Goal: Information Seeking & Learning: Learn about a topic

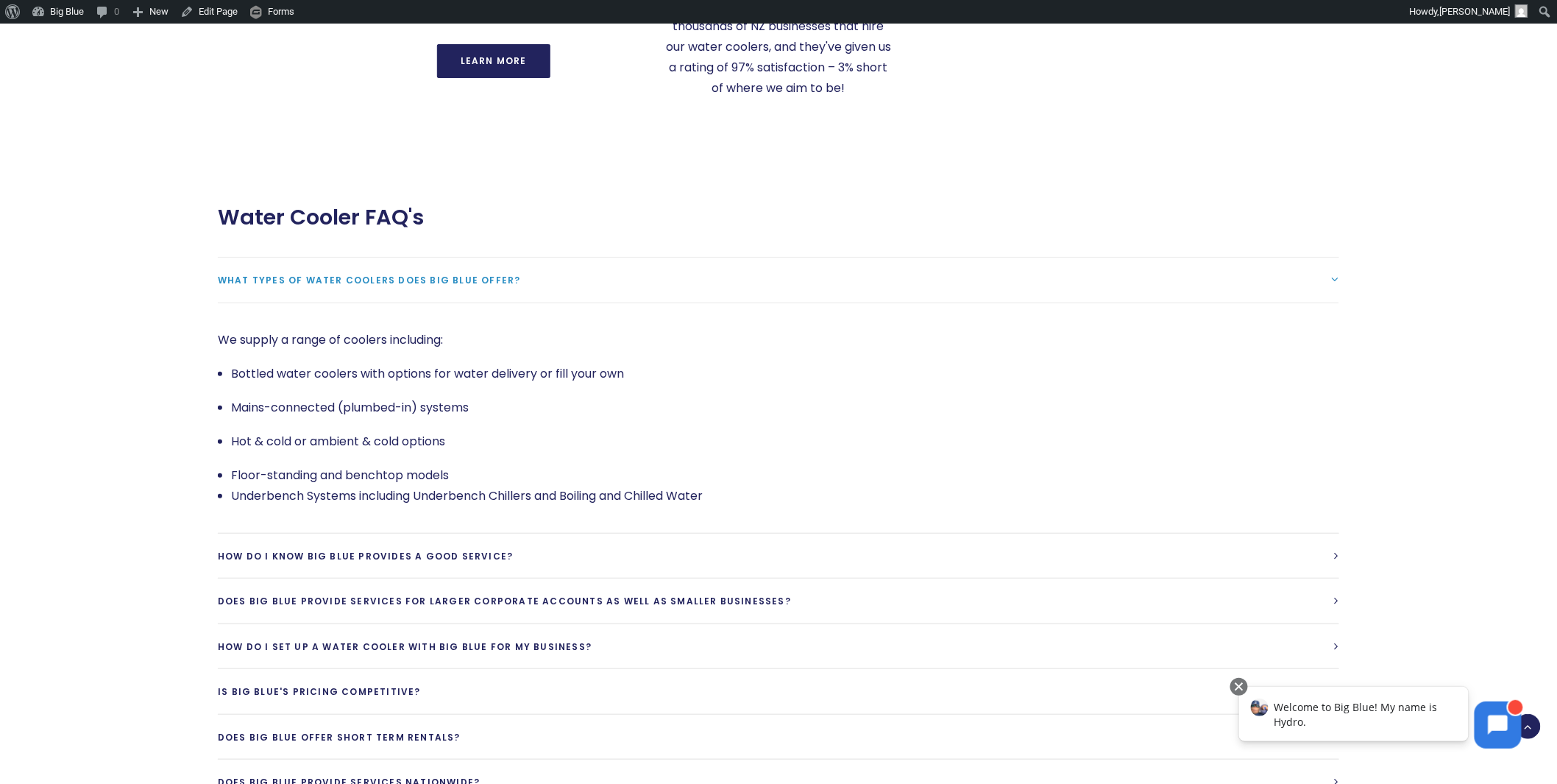
scroll to position [2350, 0]
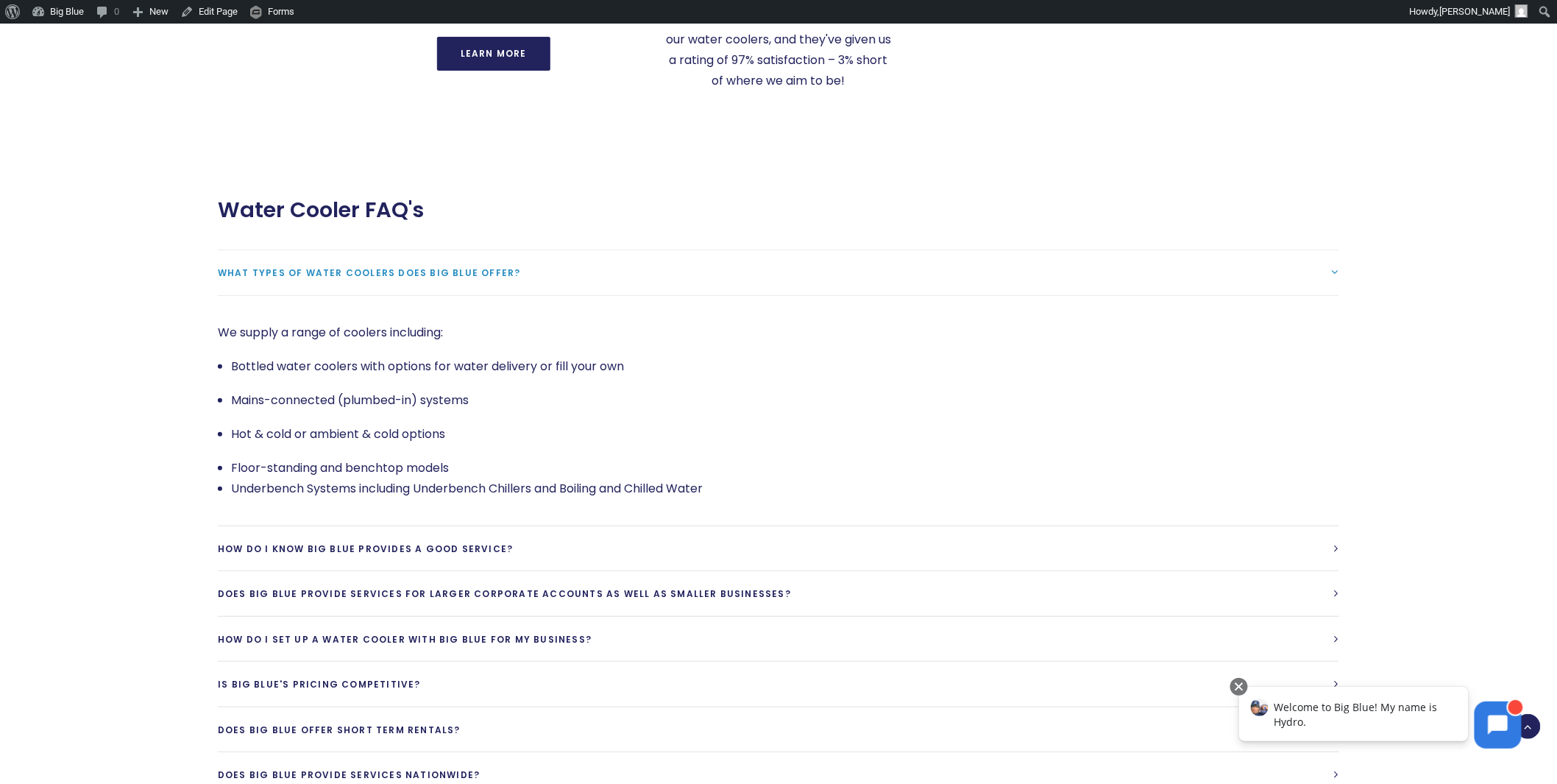
click at [295, 266] on span "What types of water coolers does Big Blue offer?" at bounding box center [370, 272] width 303 height 13
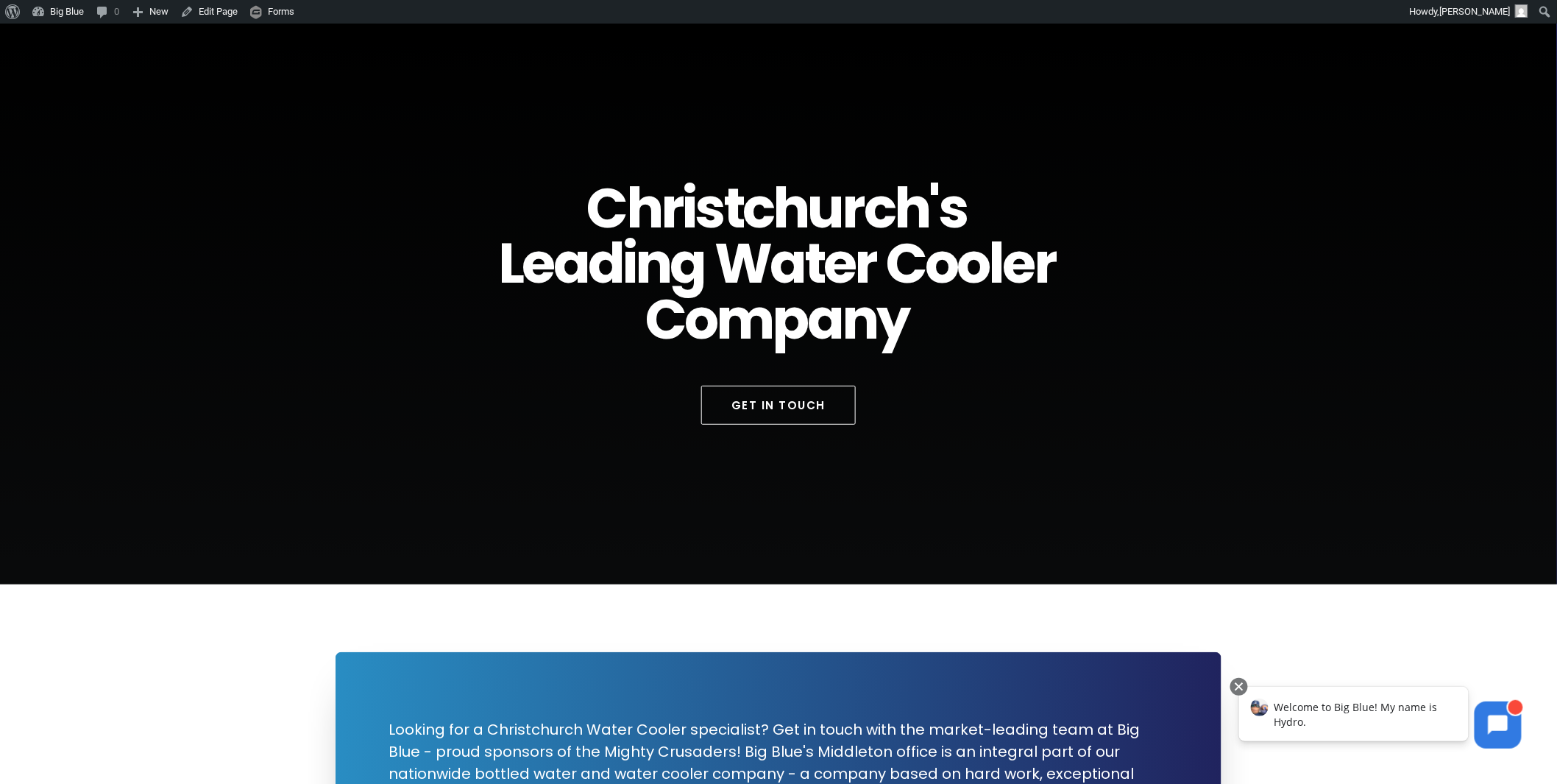
scroll to position [0, 0]
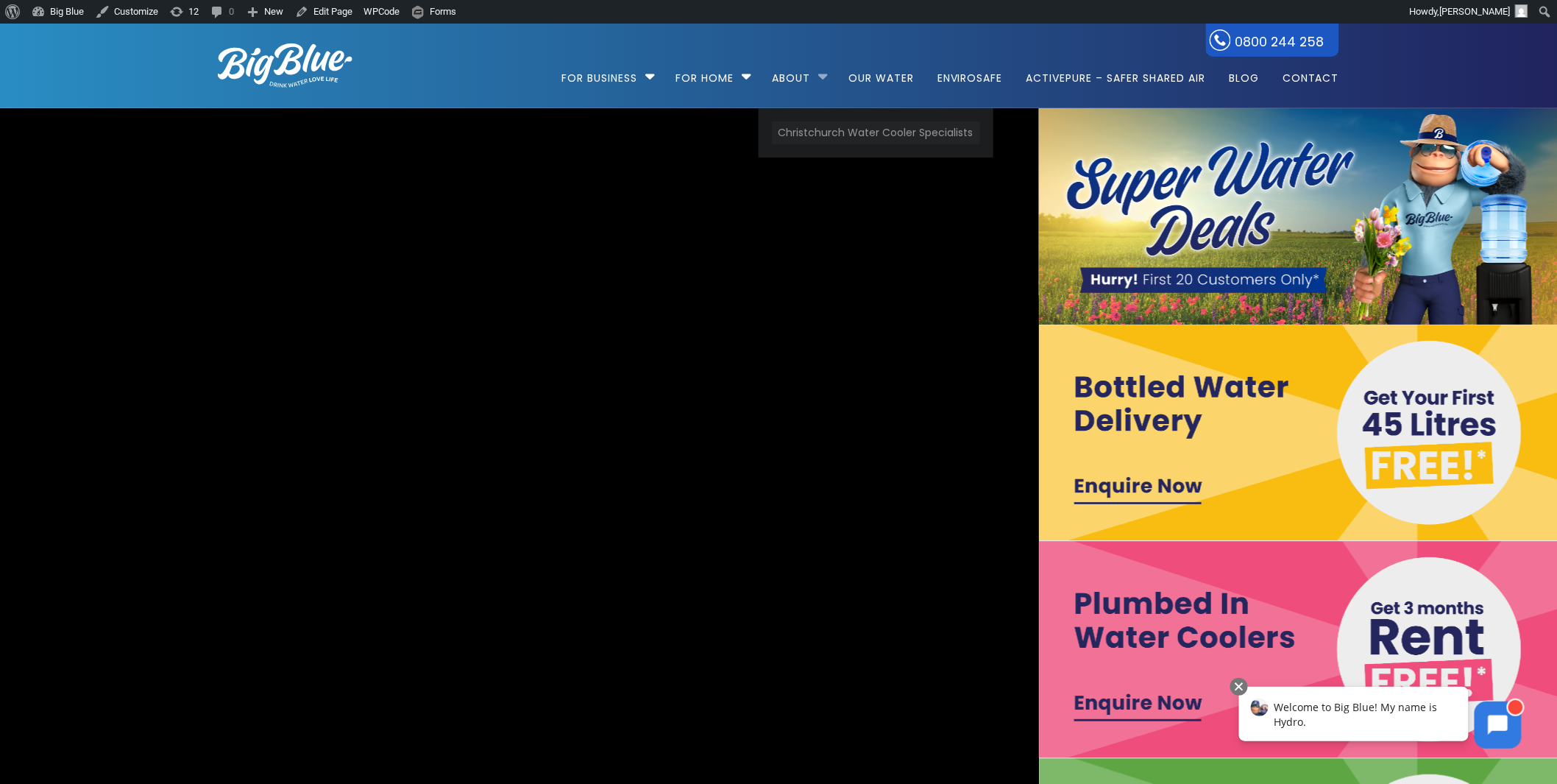
click at [824, 134] on link "Christchurch Water Cooler Specialists" at bounding box center [876, 133] width 209 height 23
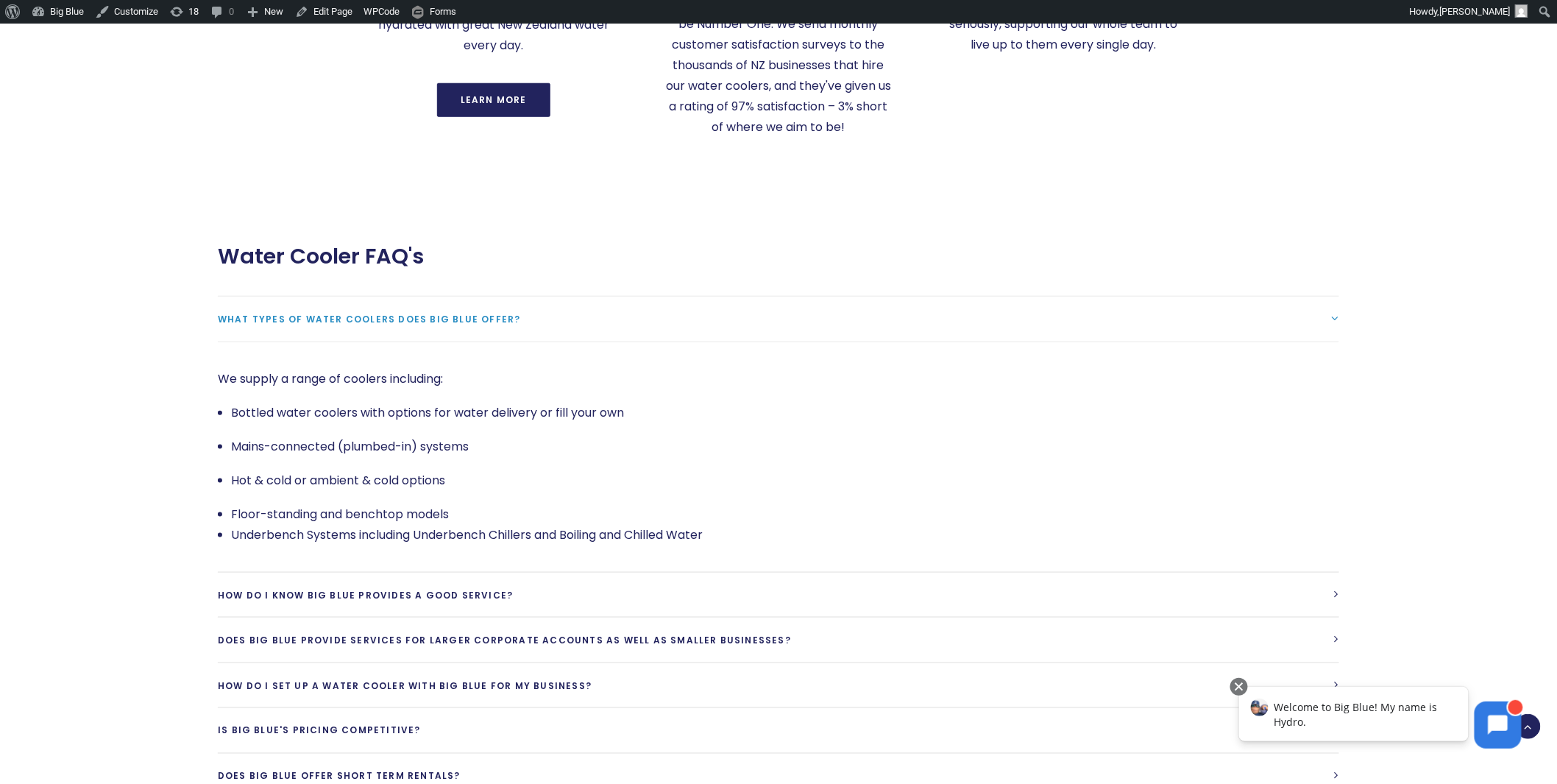
scroll to position [2718, 0]
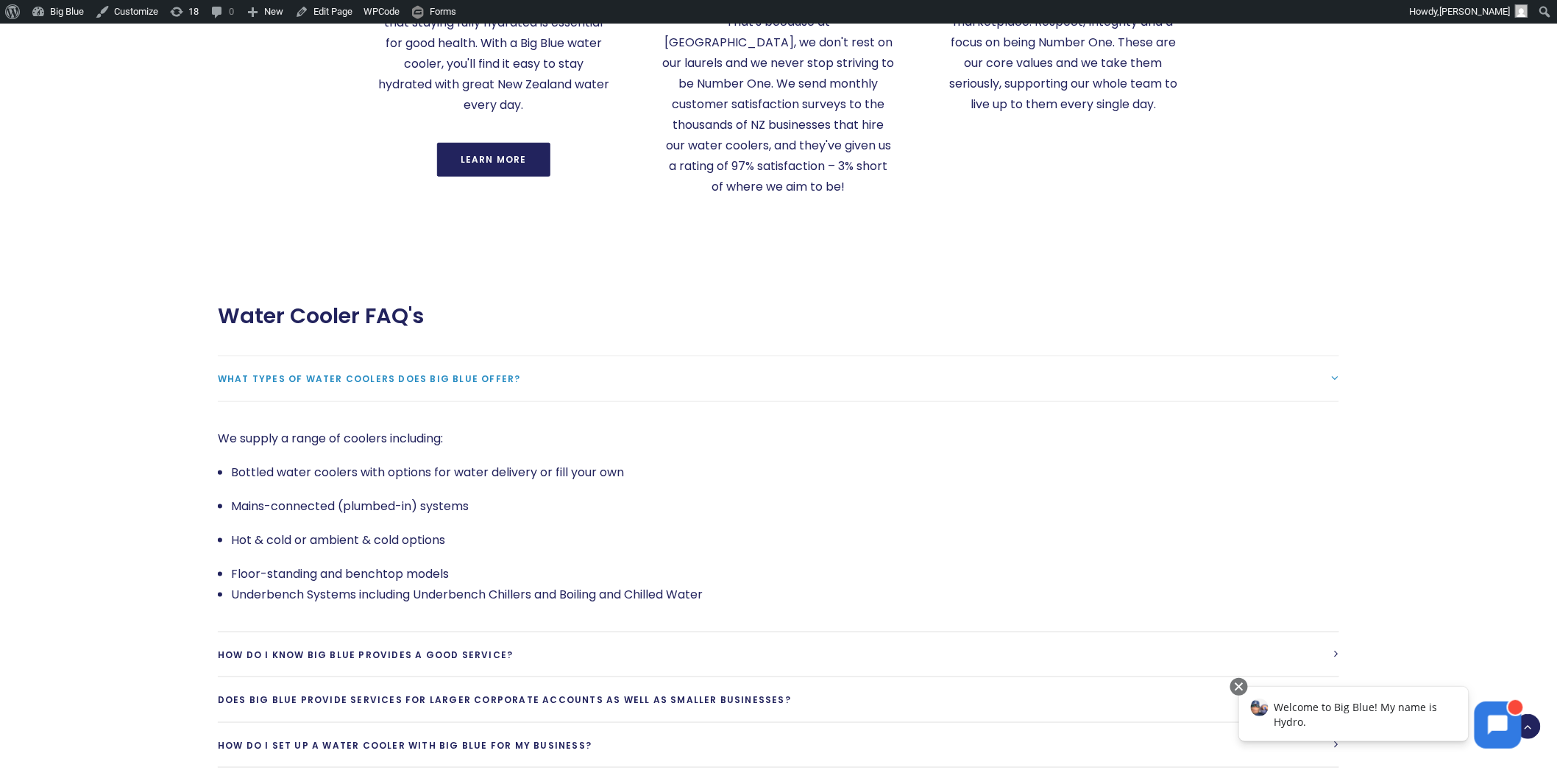
click at [388, 373] on span "What types of water coolers does Big Blue offer?" at bounding box center [370, 378] width 303 height 13
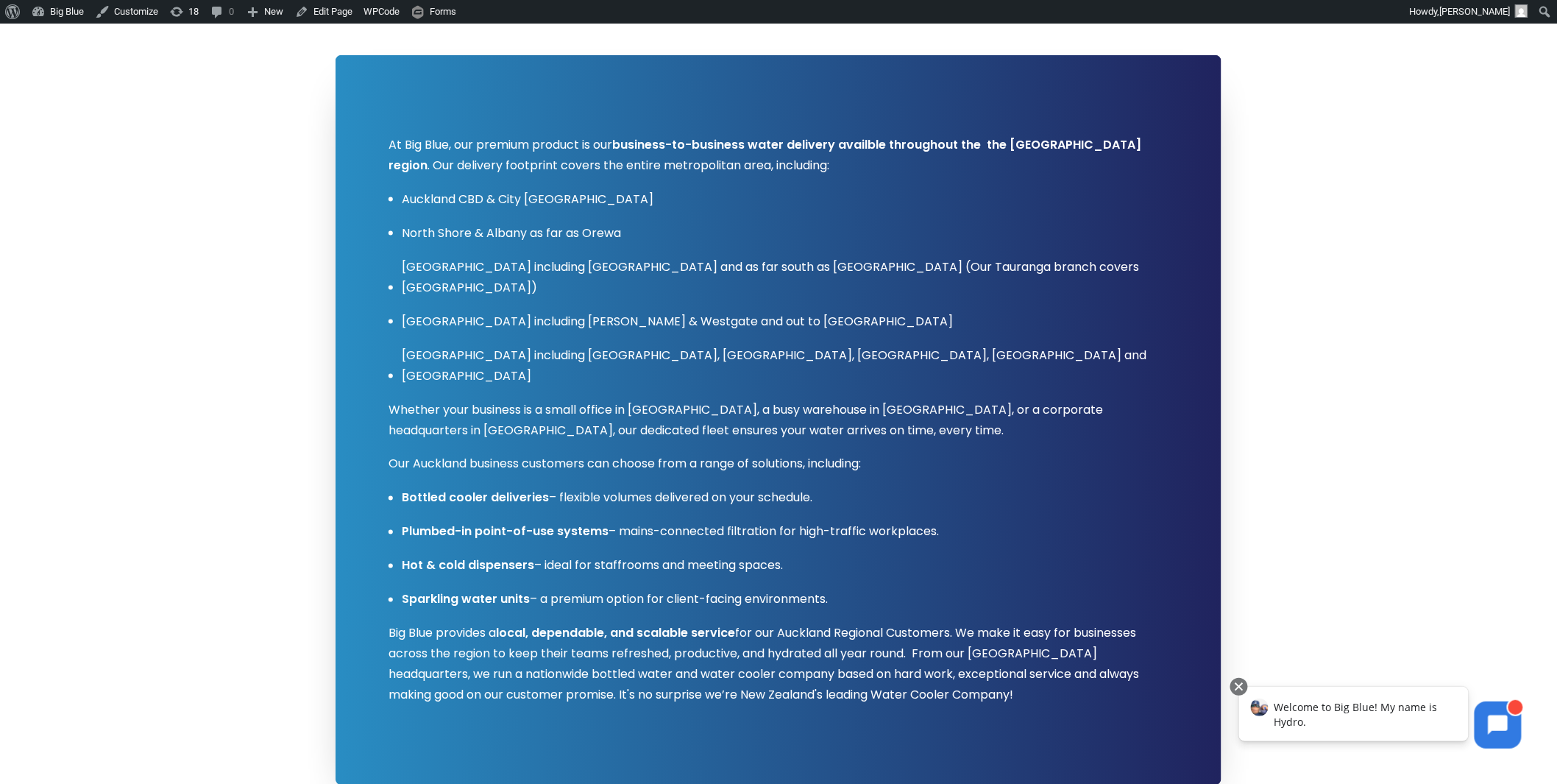
scroll to position [694, 0]
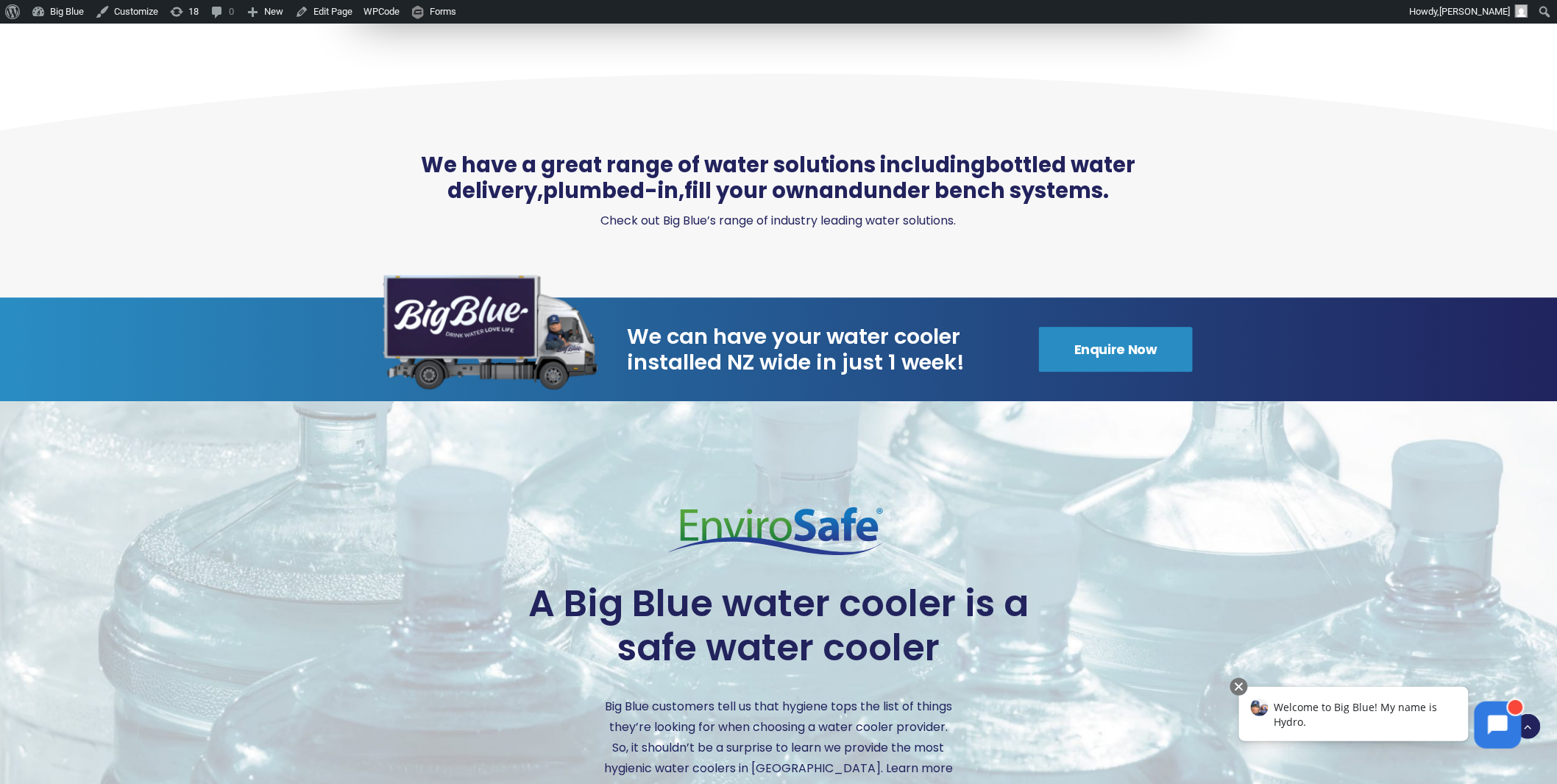
scroll to position [1573, 0]
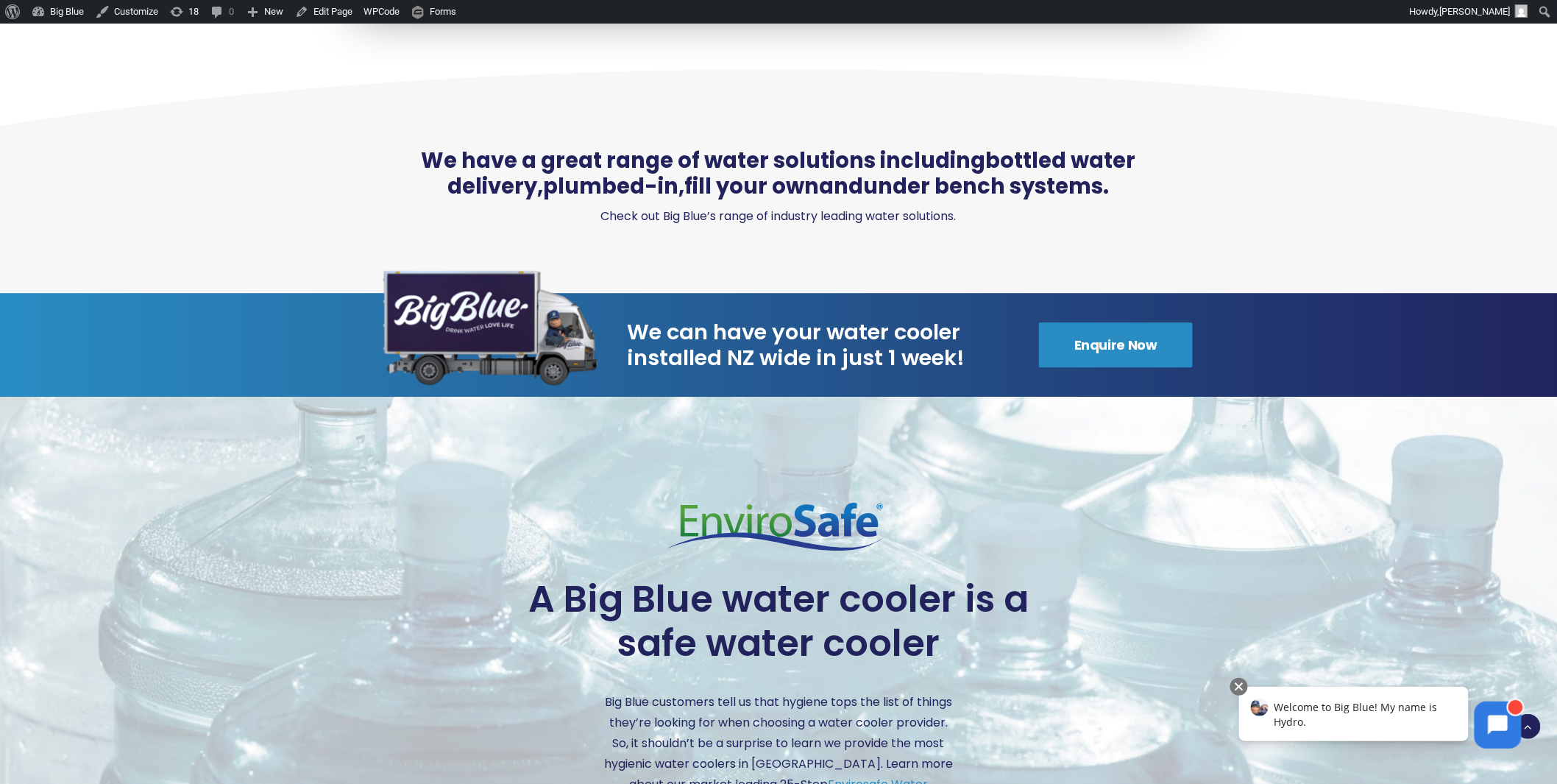
click at [666, 206] on p "Check out Big Blue’s range of industry leading water solutions." at bounding box center [778, 215] width 853 height 20
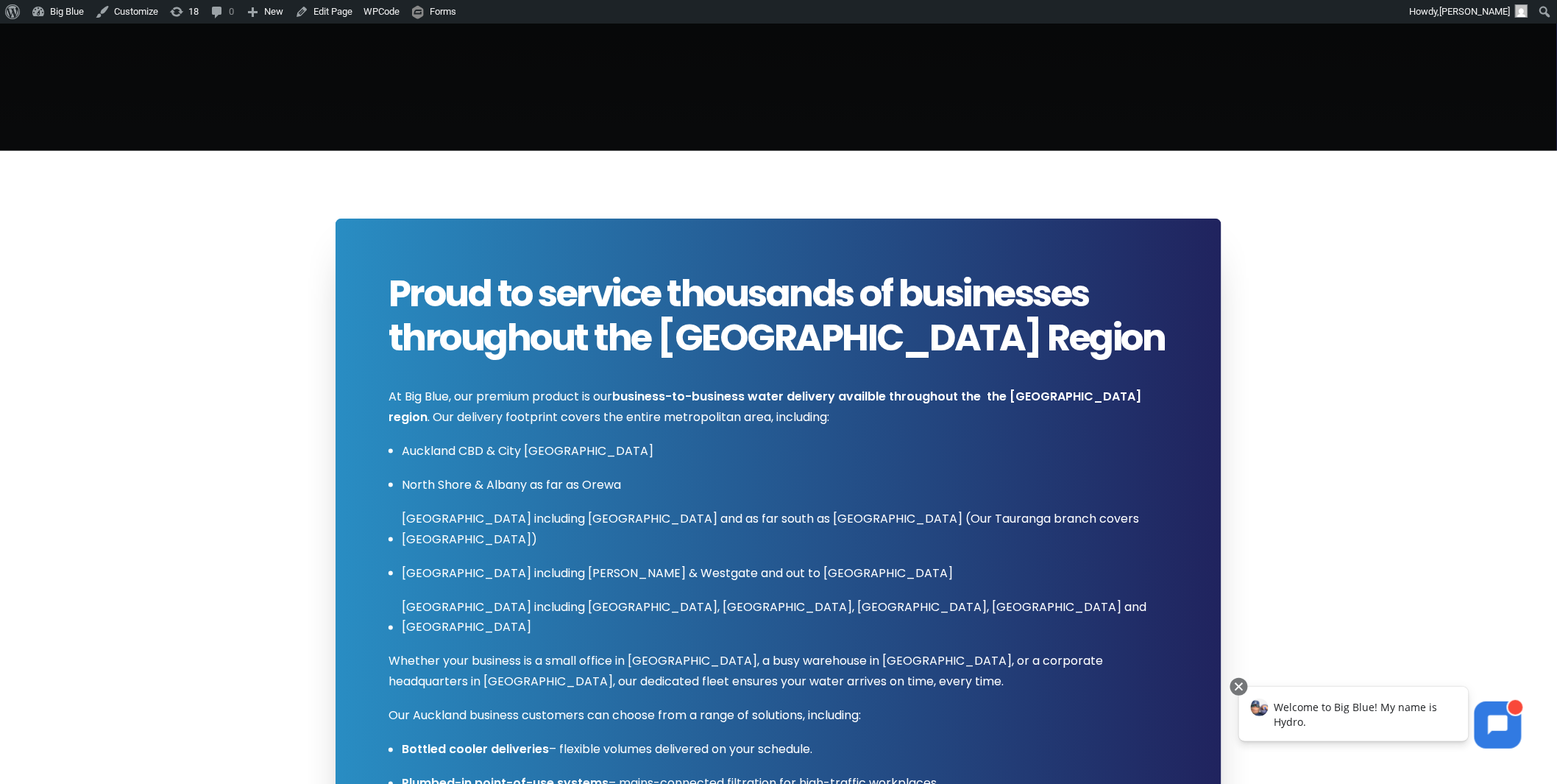
scroll to position [572, 0]
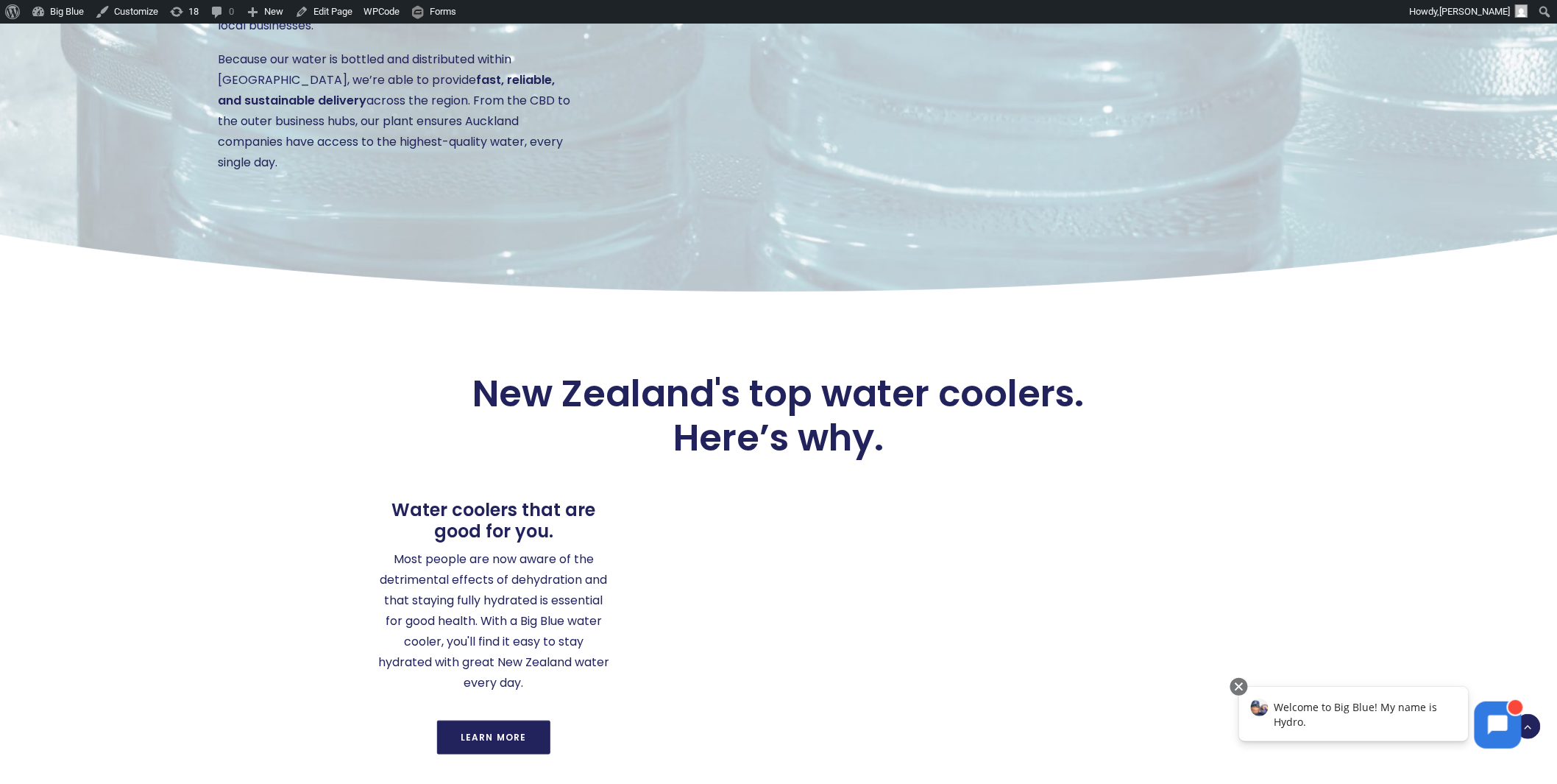
scroll to position [2534, 0]
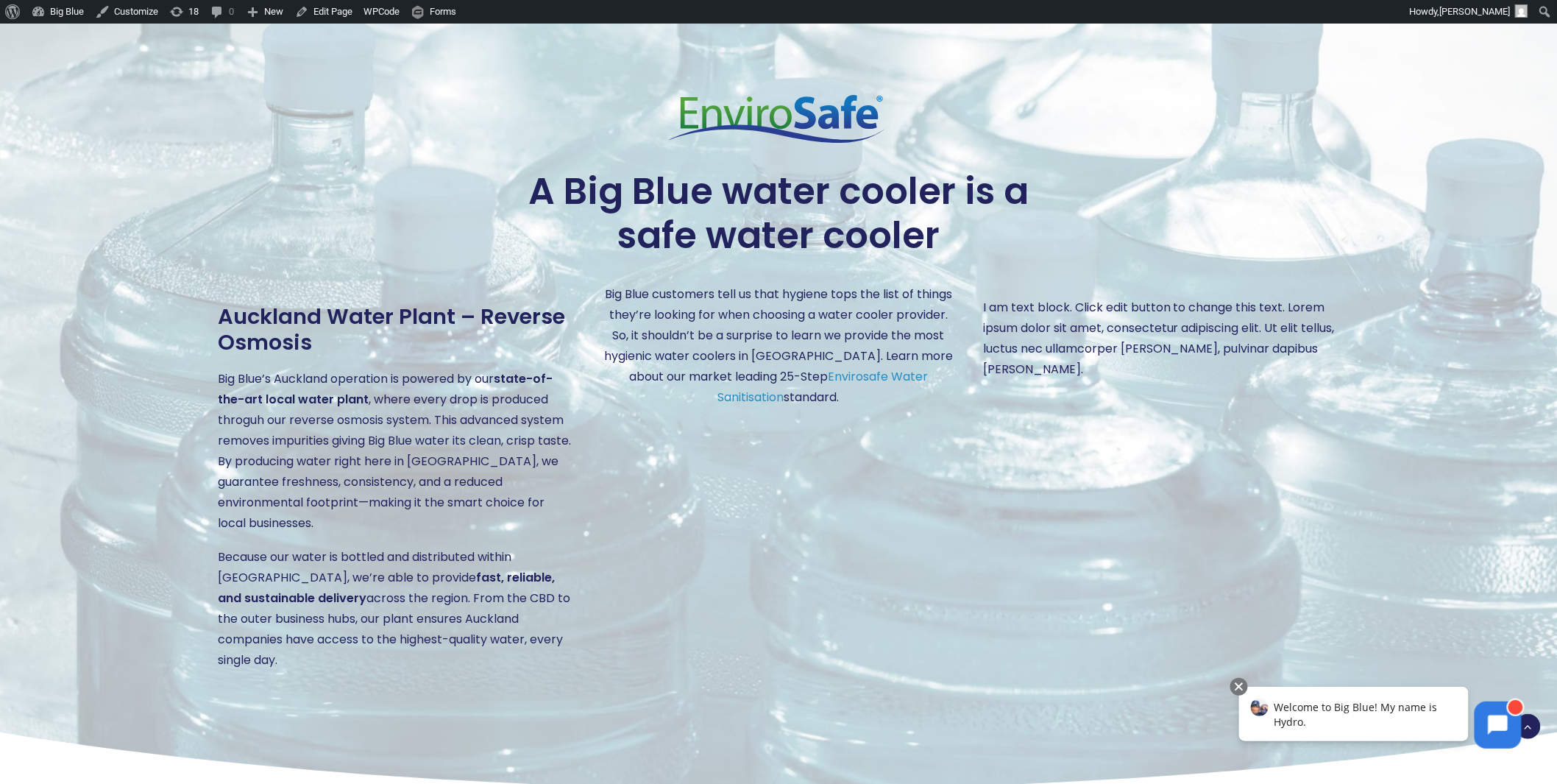
scroll to position [1900, 0]
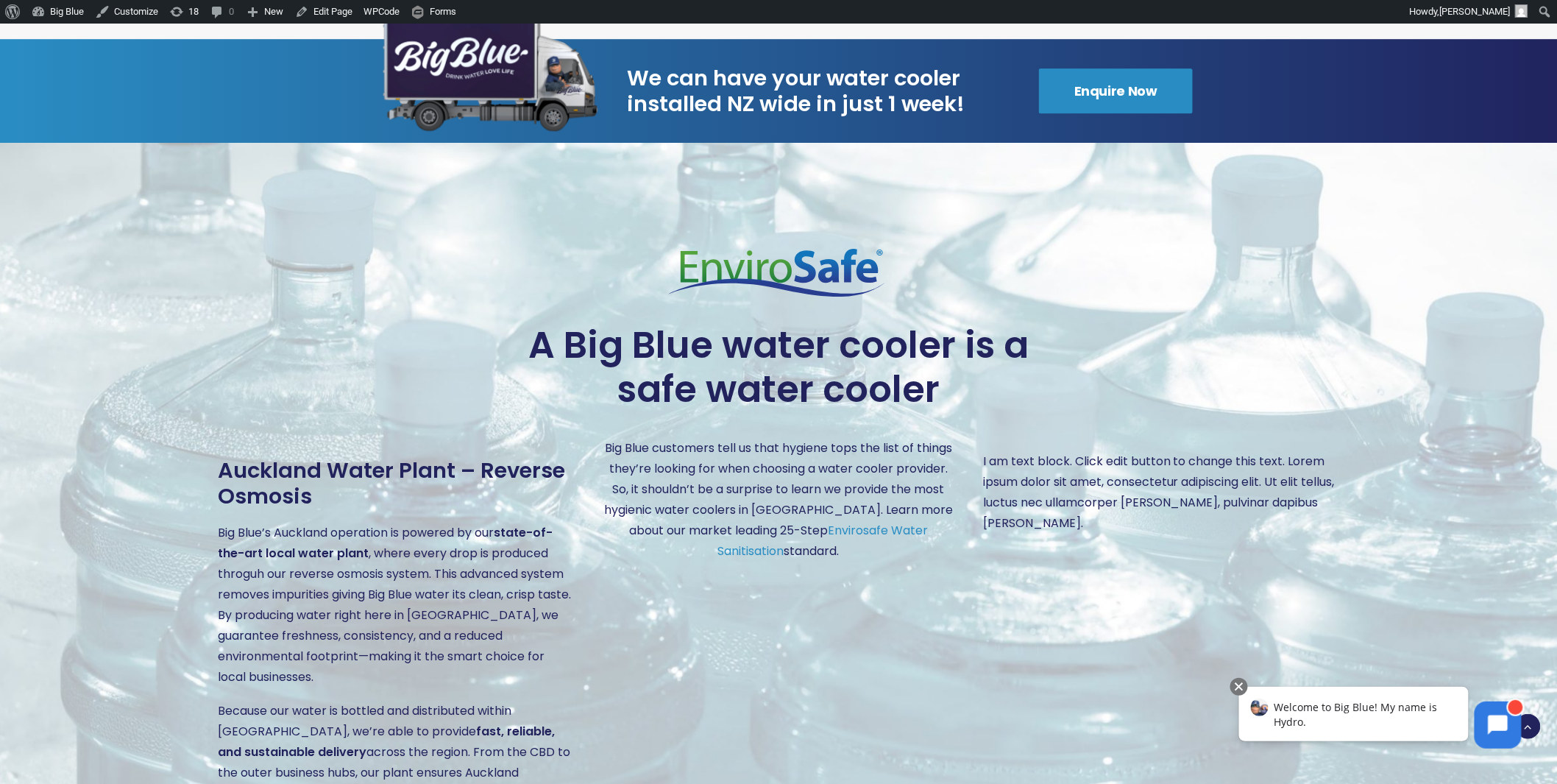
scroll to position [1860, 0]
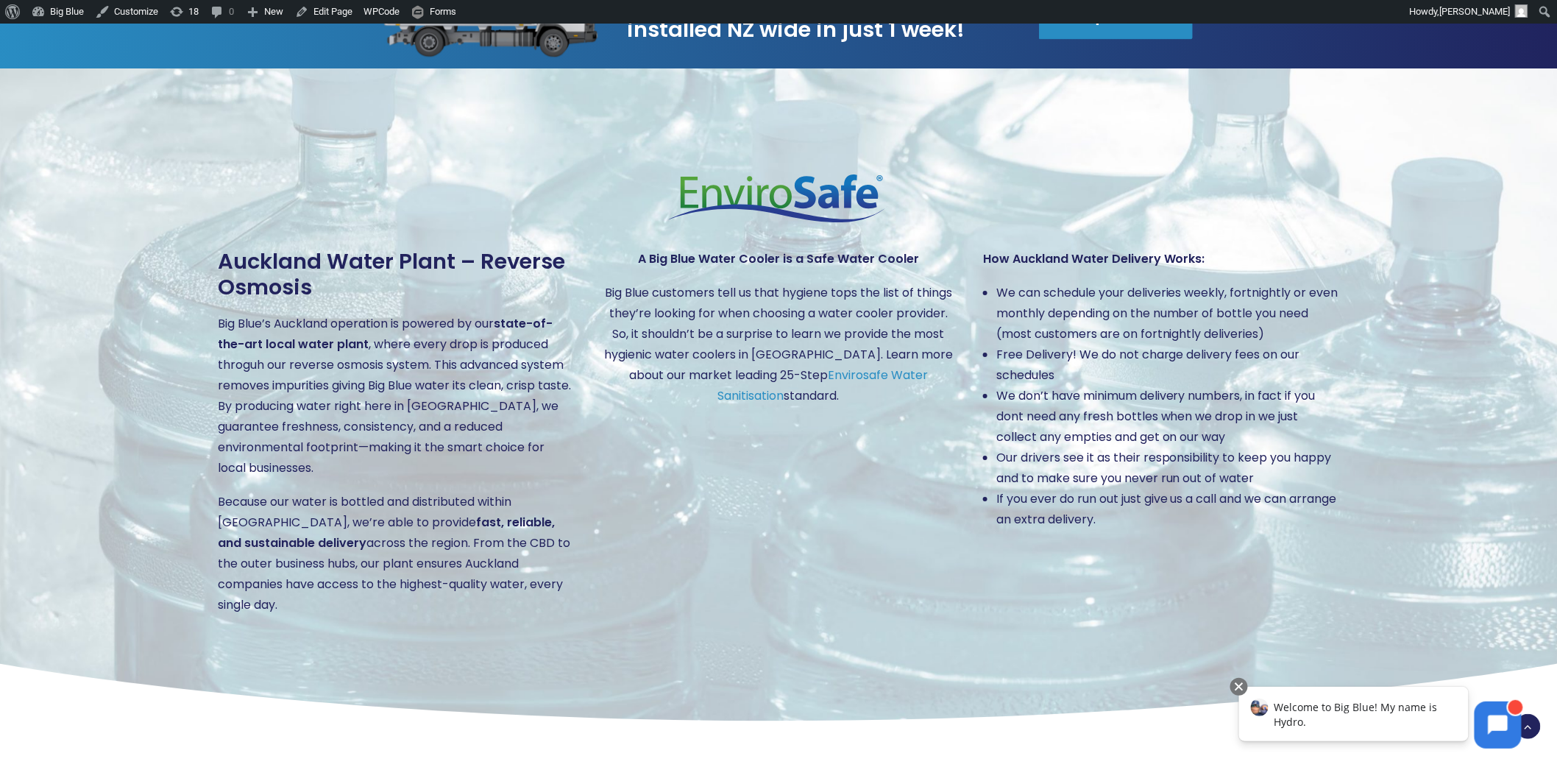
scroll to position [1900, 0]
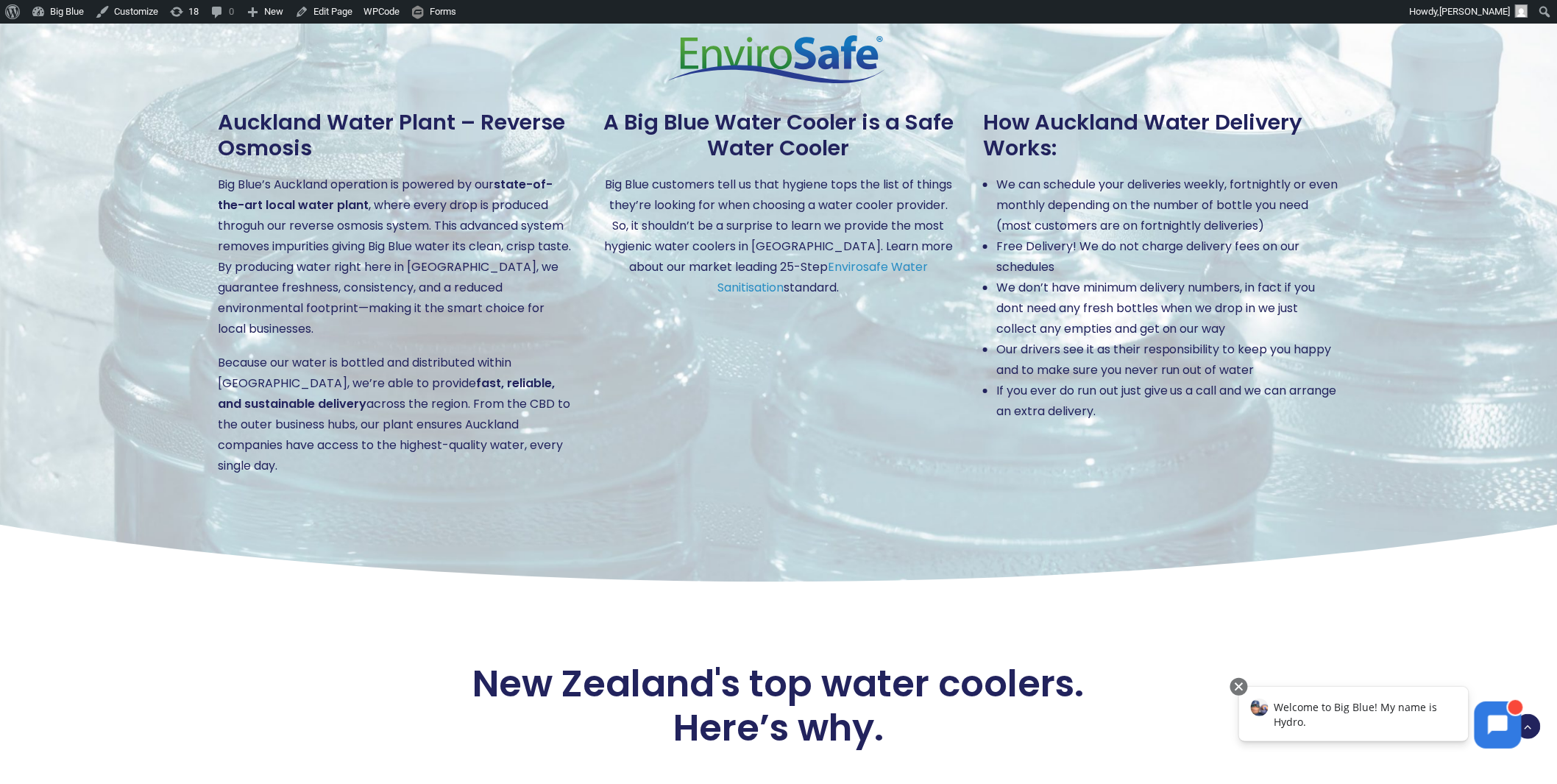
scroll to position [2043, 0]
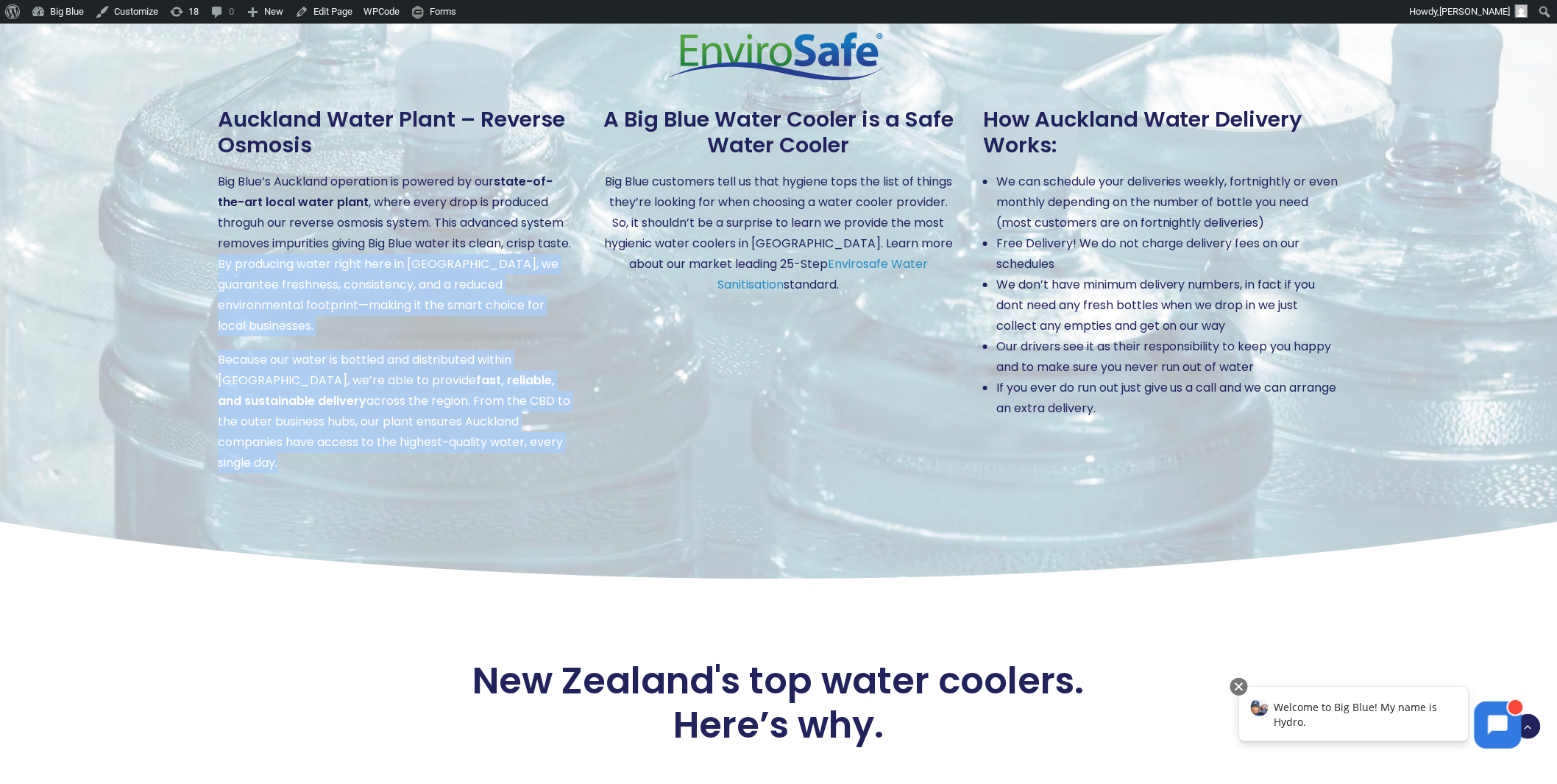
drag, startPoint x: 255, startPoint y: 219, endPoint x: 577, endPoint y: 398, distance: 368.4
click at [577, 398] on div "Auckland Water Plant – Reverse Osmosis Big Blue’s Auckland operation is powered…" at bounding box center [765, 289] width 1148 height 366
copy div "By producing water right here in Auckland, we guarantee freshness, consistency,…"
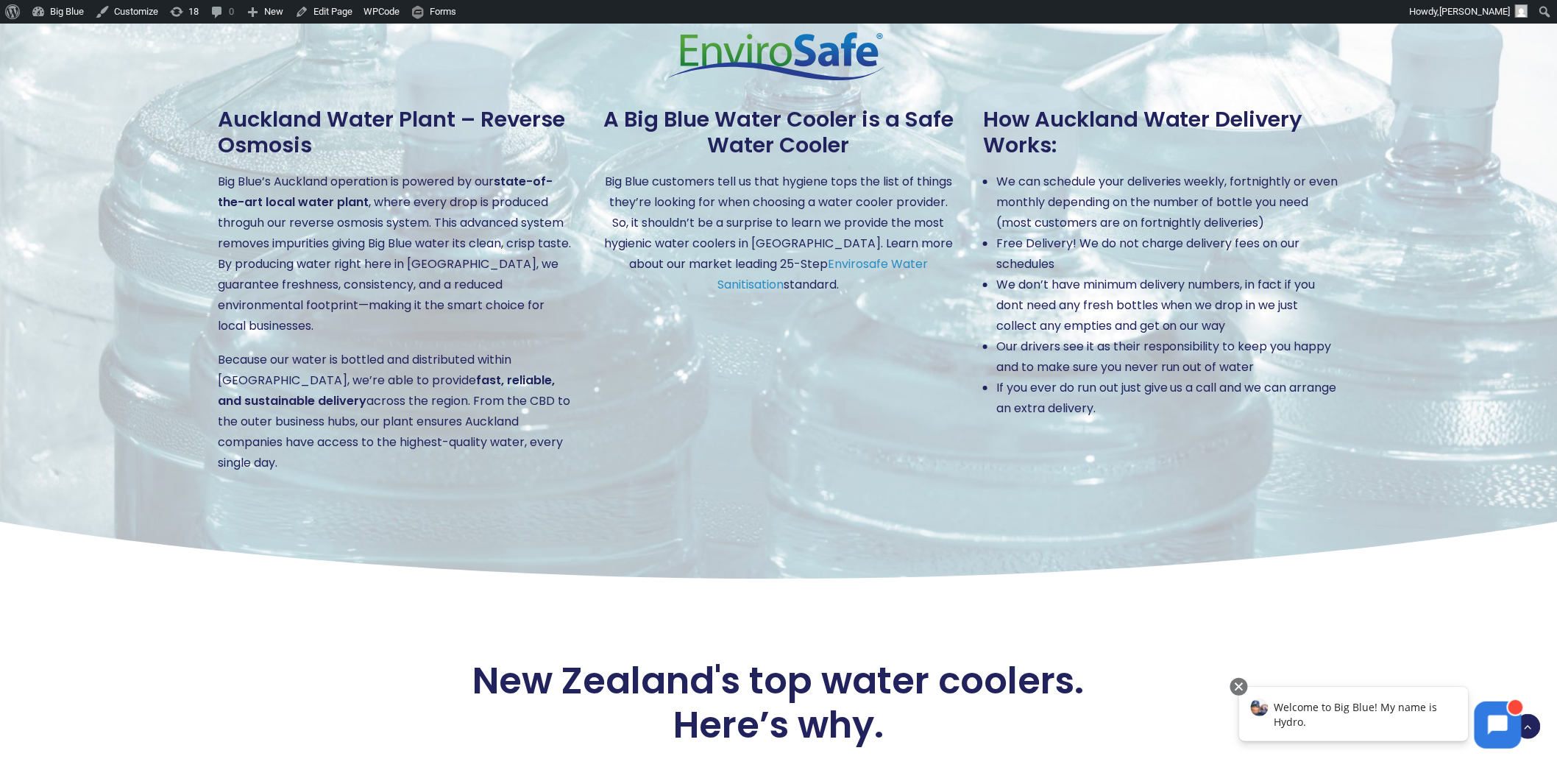
drag, startPoint x: 1091, startPoint y: 280, endPoint x: 1099, endPoint y: 283, distance: 8.5
click at [1091, 280] on li "We don’t have minimum delivery numbers, in fact if you dont need any fresh bott…" at bounding box center [1168, 305] width 343 height 62
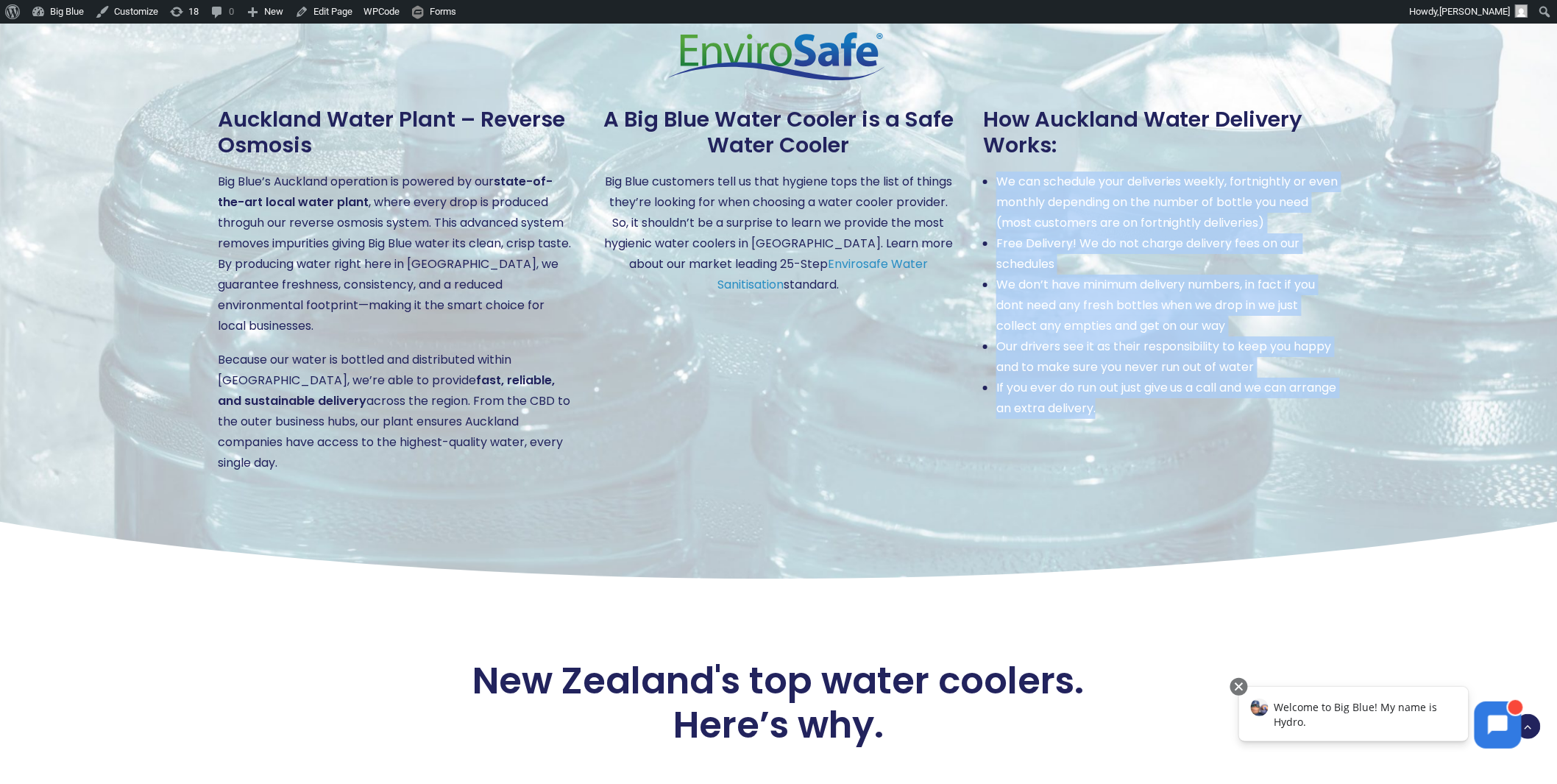
drag, startPoint x: 1147, startPoint y: 366, endPoint x: 987, endPoint y: 134, distance: 281.8
click at [987, 172] on ul "We can schedule your deliveries weekly, fortnightly or even monthly depending o…" at bounding box center [1161, 295] width 356 height 247
copy ul "We can schedule your deliveries weekly, fortnightly or even monthly depending o…"
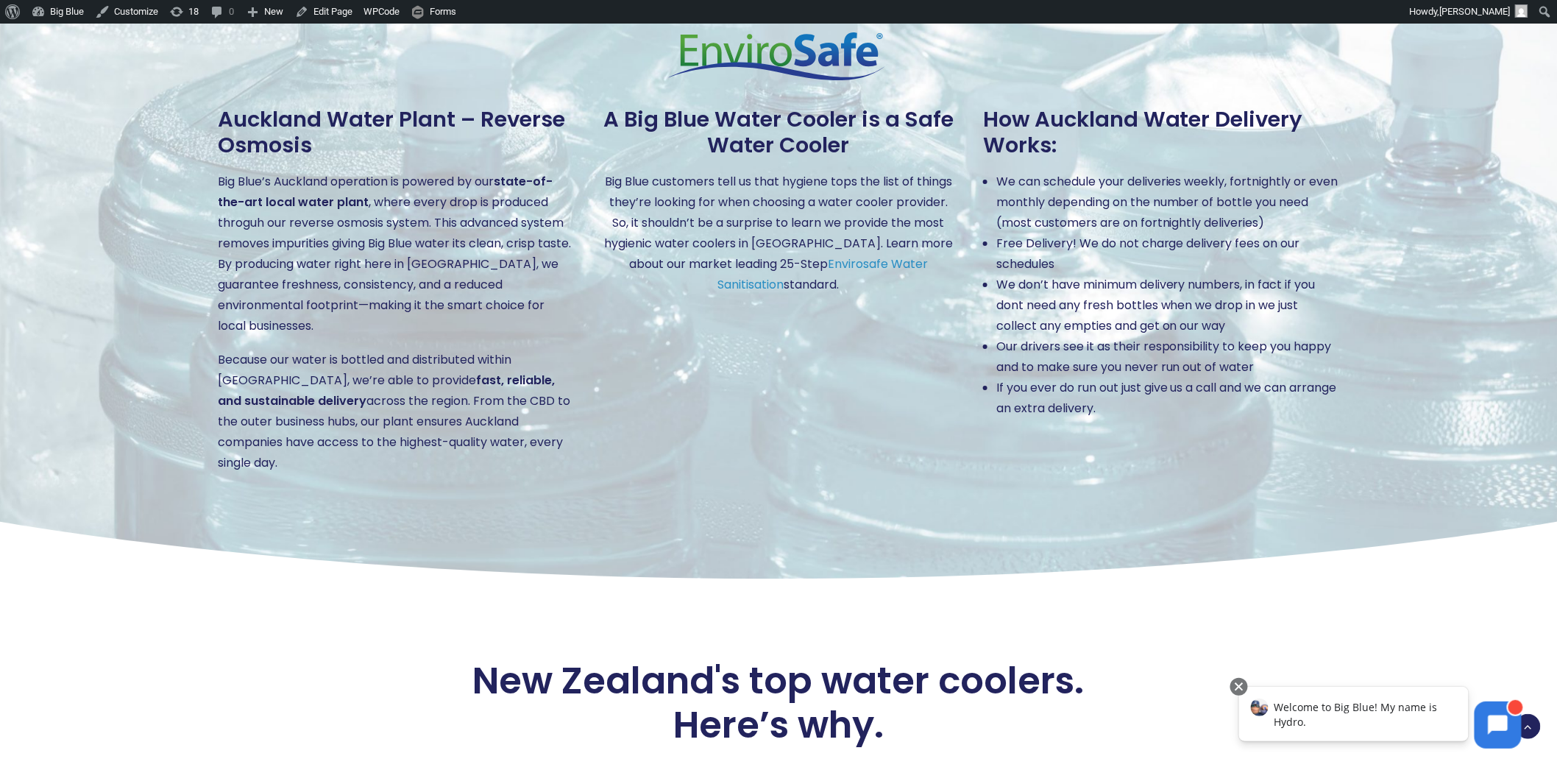
click at [729, 199] on p "Big Blue customers tell us that hygiene tops the list of things they’re looking…" at bounding box center [778, 234] width 356 height 124
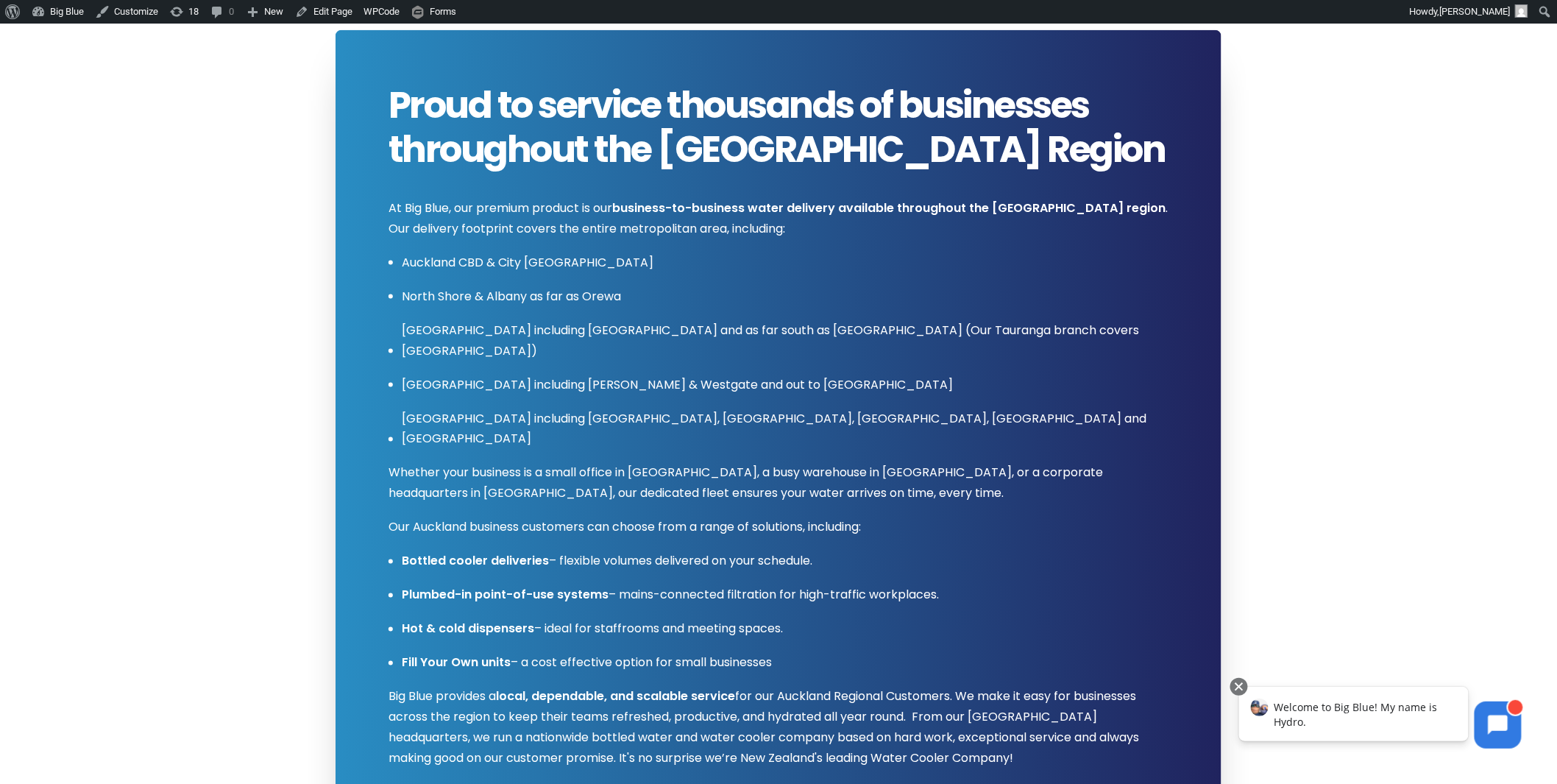
scroll to position [736, 0]
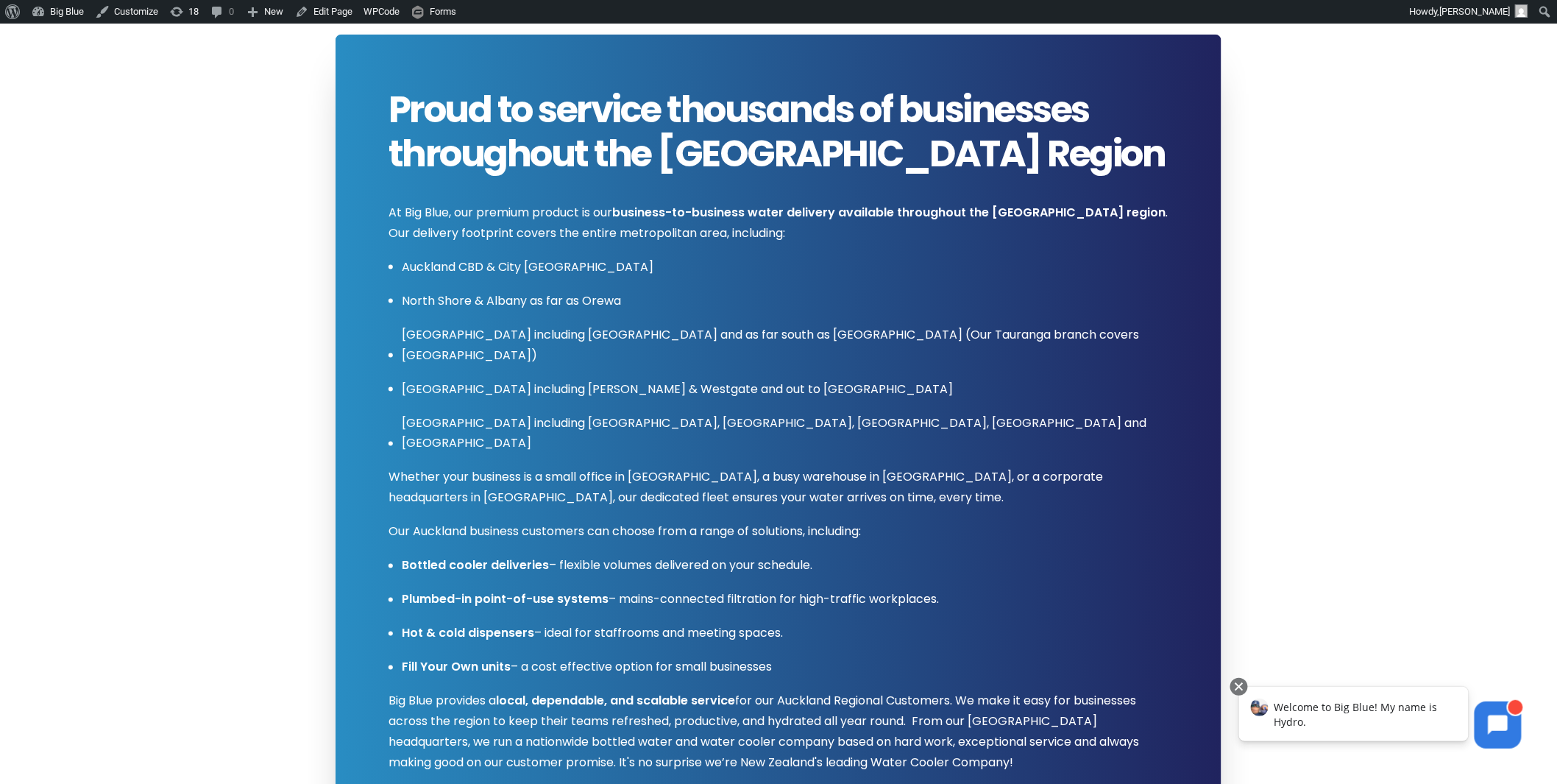
click at [401, 106] on span "Proud to service thousands of businesses throughout the Auckland Region" at bounding box center [778, 131] width 780 height 88
click at [388, 210] on p "At Big Blue, our premium product is our business-to-business water delivery ava…" at bounding box center [778, 223] width 780 height 42
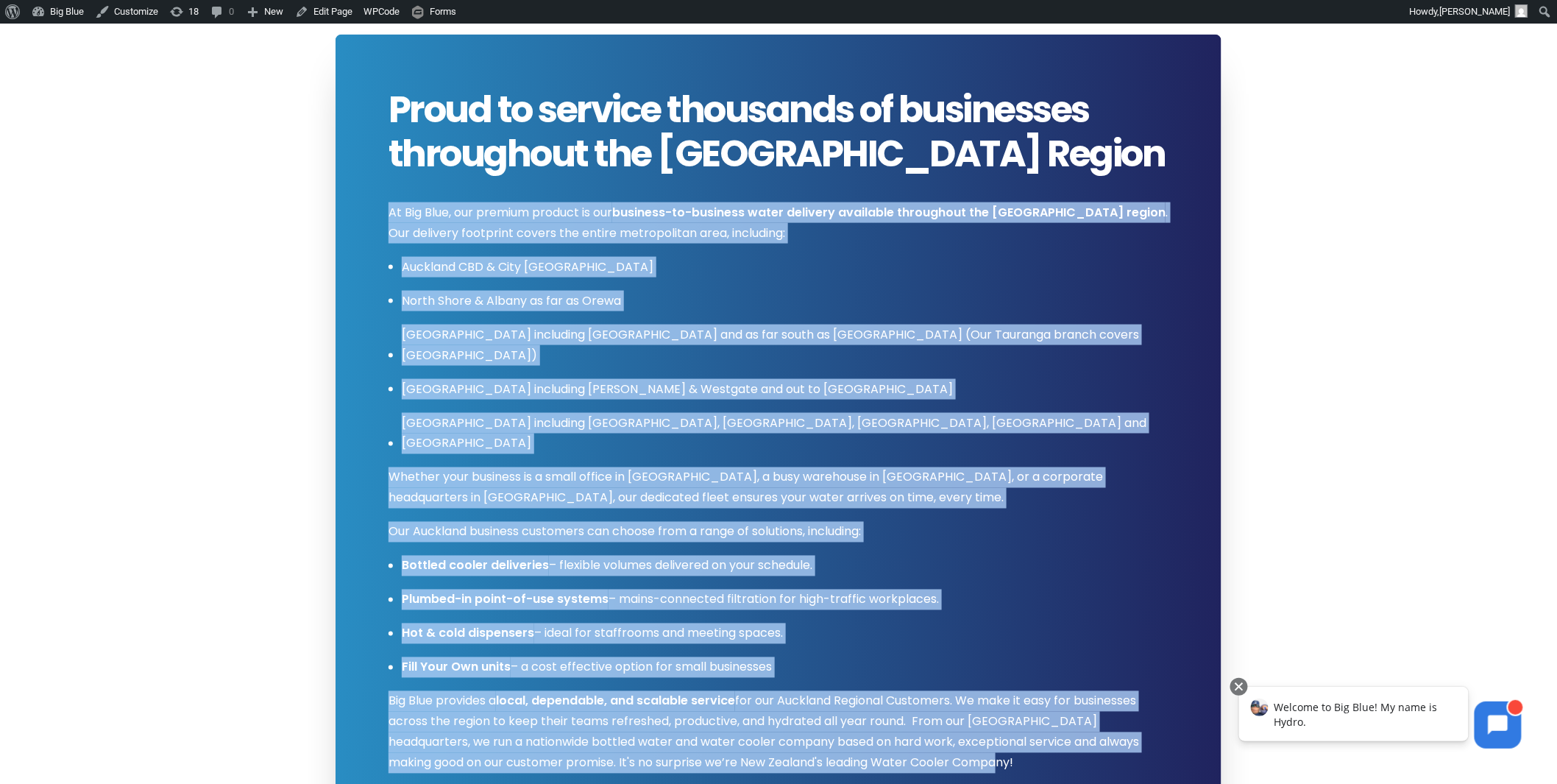
drag, startPoint x: 388, startPoint y: 210, endPoint x: 938, endPoint y: 719, distance: 749.4
click at [938, 719] on h3 "At Big Blue, our premium product is our business-to-business water delivery ava…" at bounding box center [778, 481] width 780 height 584
copy h3 "At Big Blue, our premium product is our business-to-business water delivery ava…"
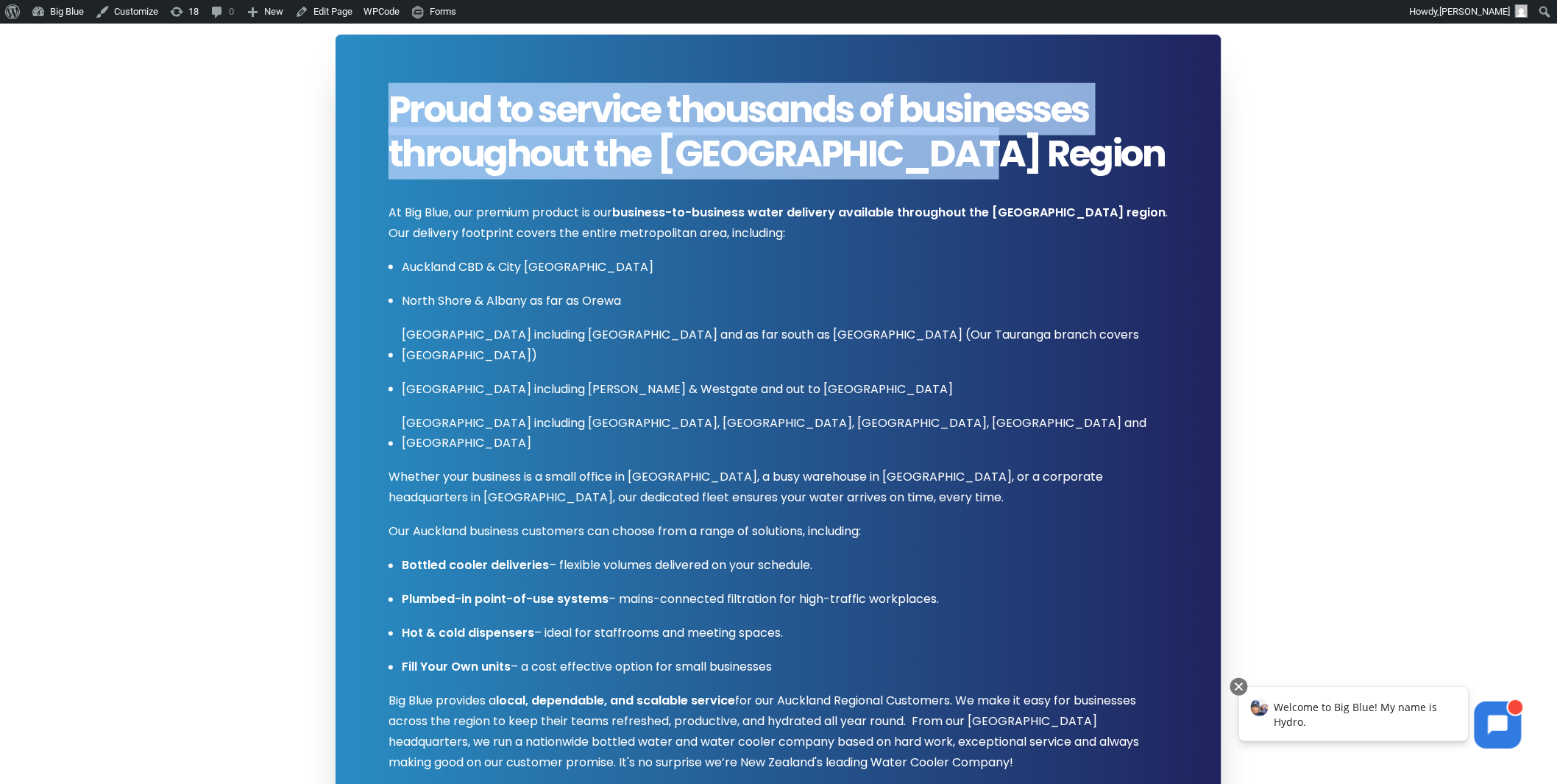
drag, startPoint x: 960, startPoint y: 154, endPoint x: 383, endPoint y: 130, distance: 577.5
click at [383, 130] on div "Proud to service thousands of businesses throughout the Auckland Region At Big …" at bounding box center [765, 444] width 807 height 713
copy span "Proud to service thousands of businesses throughout the Auckland Region"
click at [896, 155] on span "Proud to service thousands of businesses throughout the Auckland Region" at bounding box center [778, 131] width 780 height 88
drag, startPoint x: 954, startPoint y: 142, endPoint x: 347, endPoint y: 106, distance: 608.1
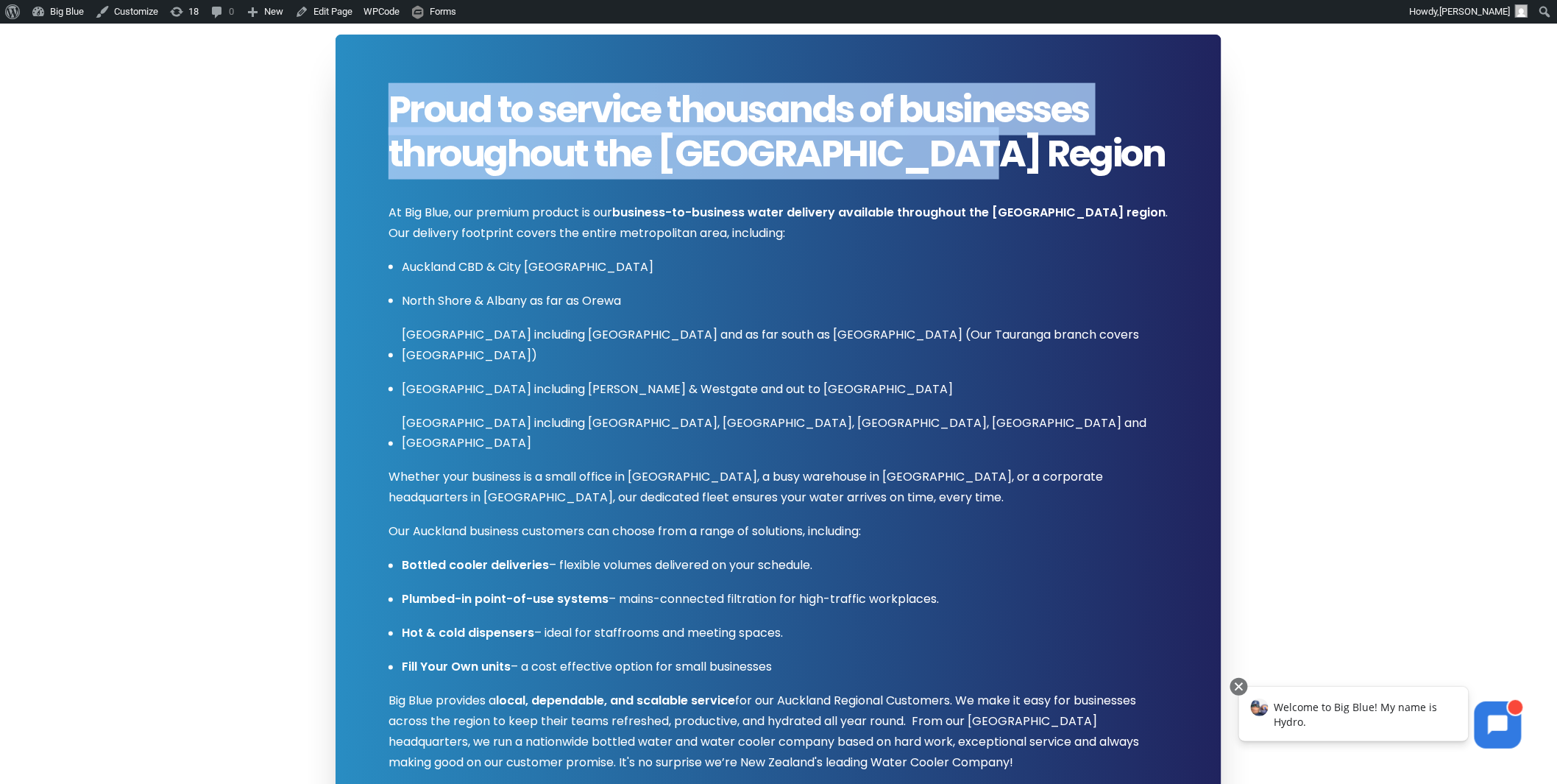
click at [347, 106] on div "Proud to service thousands of businesses throughout the Auckland Region At Big …" at bounding box center [778, 443] width 887 height 818
copy span "Proud to service thousands of businesses throughout the Auckland Region"
click at [800, 150] on span "Proud to service thousands of businesses throughout the Auckland Region" at bounding box center [778, 131] width 780 height 88
drag, startPoint x: 962, startPoint y: 151, endPoint x: 394, endPoint y: 113, distance: 569.3
click at [395, 113] on span "Proud to service thousands of businesses throughout the Auckland Region" at bounding box center [778, 131] width 780 height 88
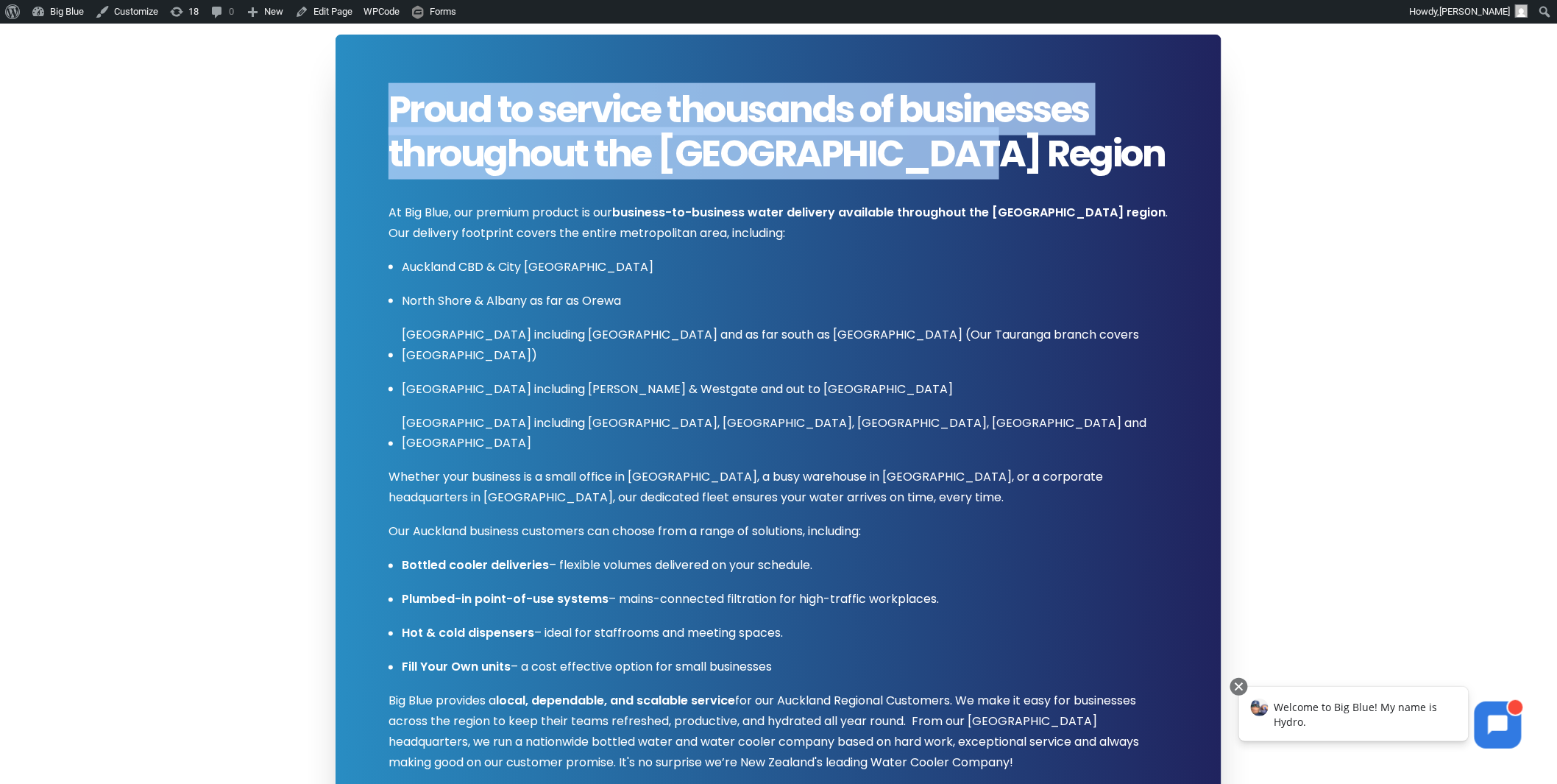
copy span "Proud to service thousands of businesses throughout the Auckland Region"
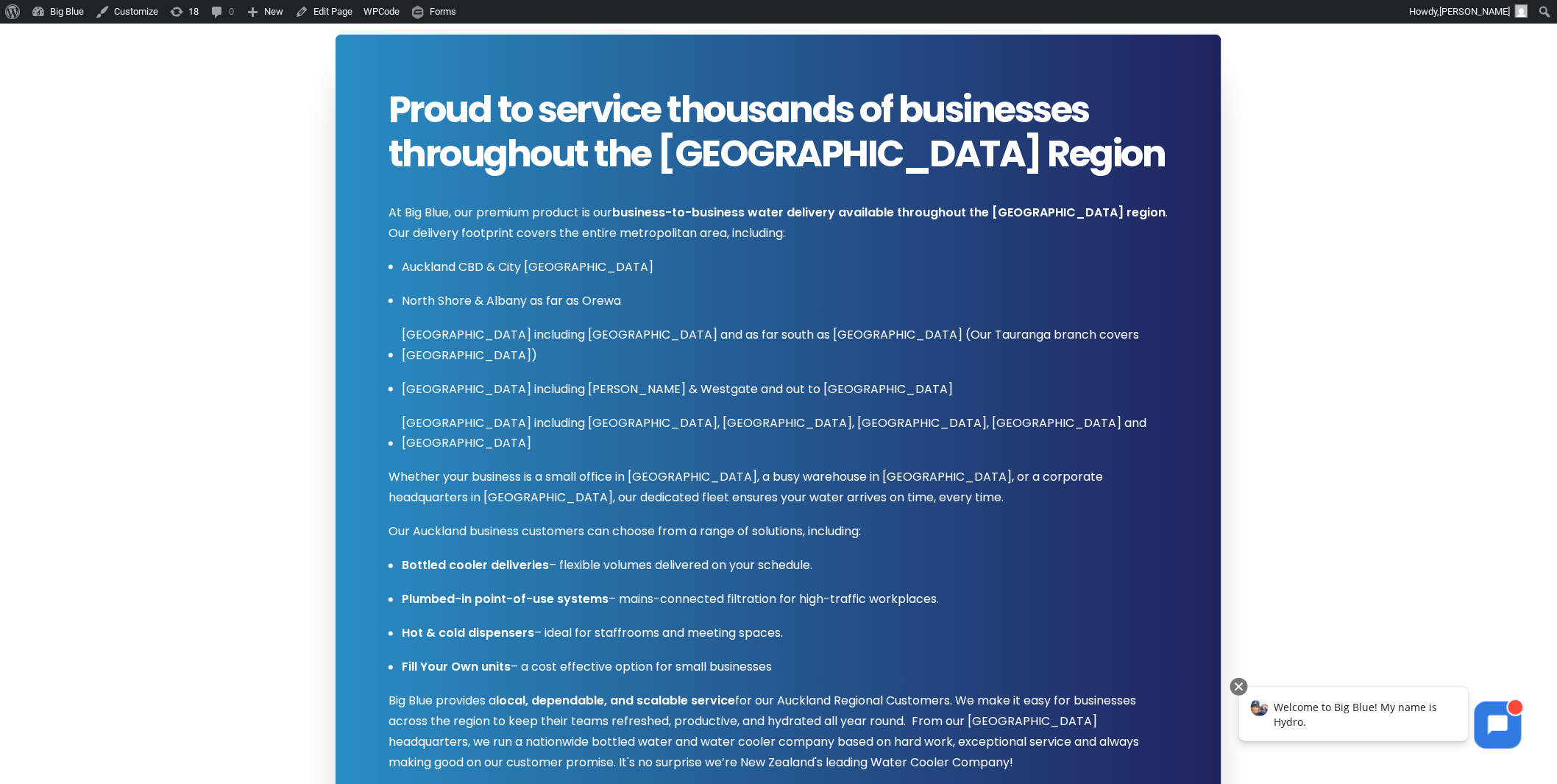
click at [602, 291] on p "North Shore & Albany as far as Orewa" at bounding box center [785, 300] width 767 height 20
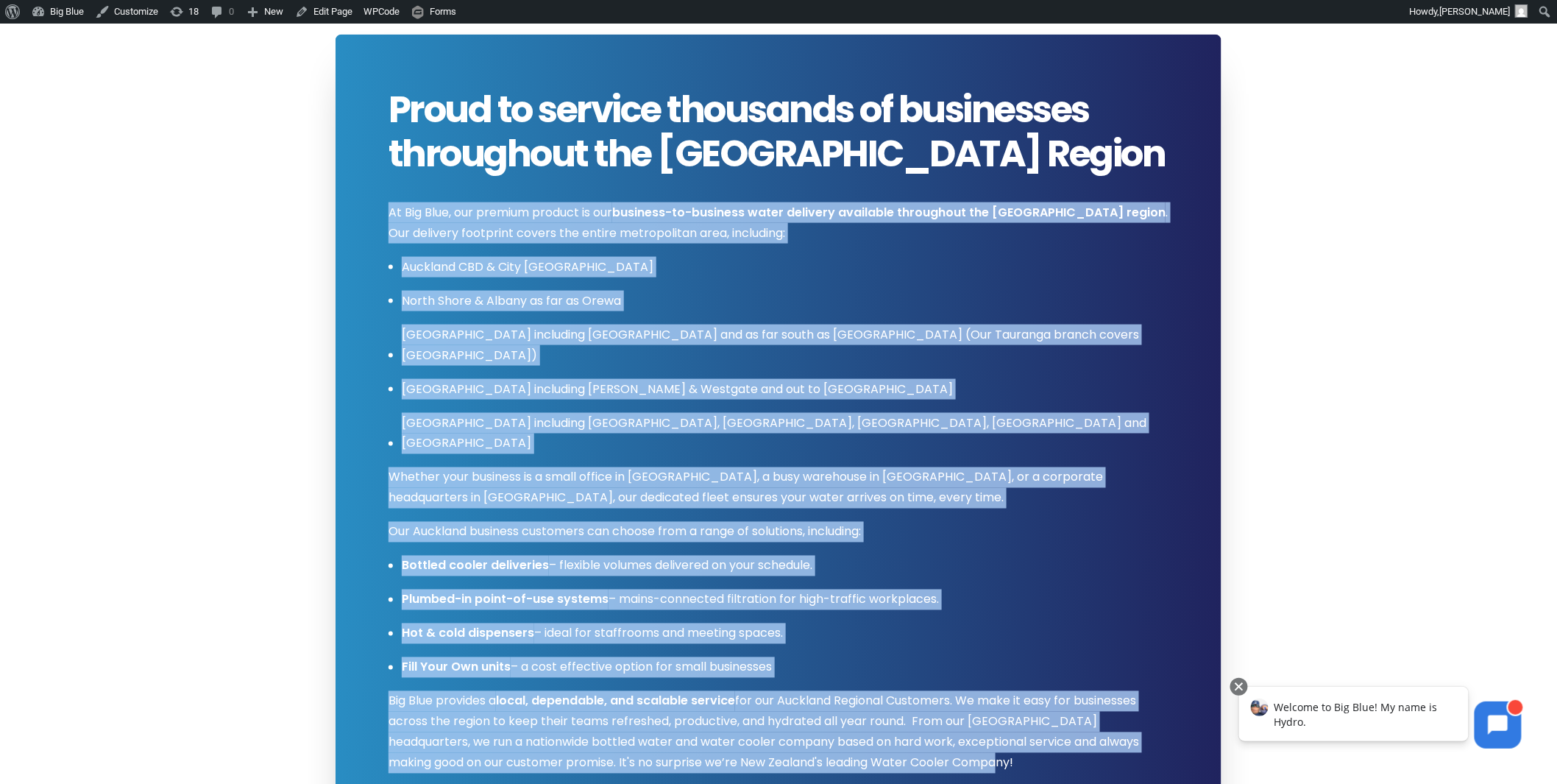
drag, startPoint x: 391, startPoint y: 209, endPoint x: 1034, endPoint y: 712, distance: 816.4
click at [1034, 712] on h3 "At Big Blue, our premium product is our business-to-business water delivery ava…" at bounding box center [778, 481] width 780 height 584
copy h3 "At Big Blue, our premium product is our business-to-business water delivery ava…"
click at [819, 247] on h3 "At Big Blue, our premium product is our business-to-business water delivery ava…" at bounding box center [778, 481] width 780 height 584
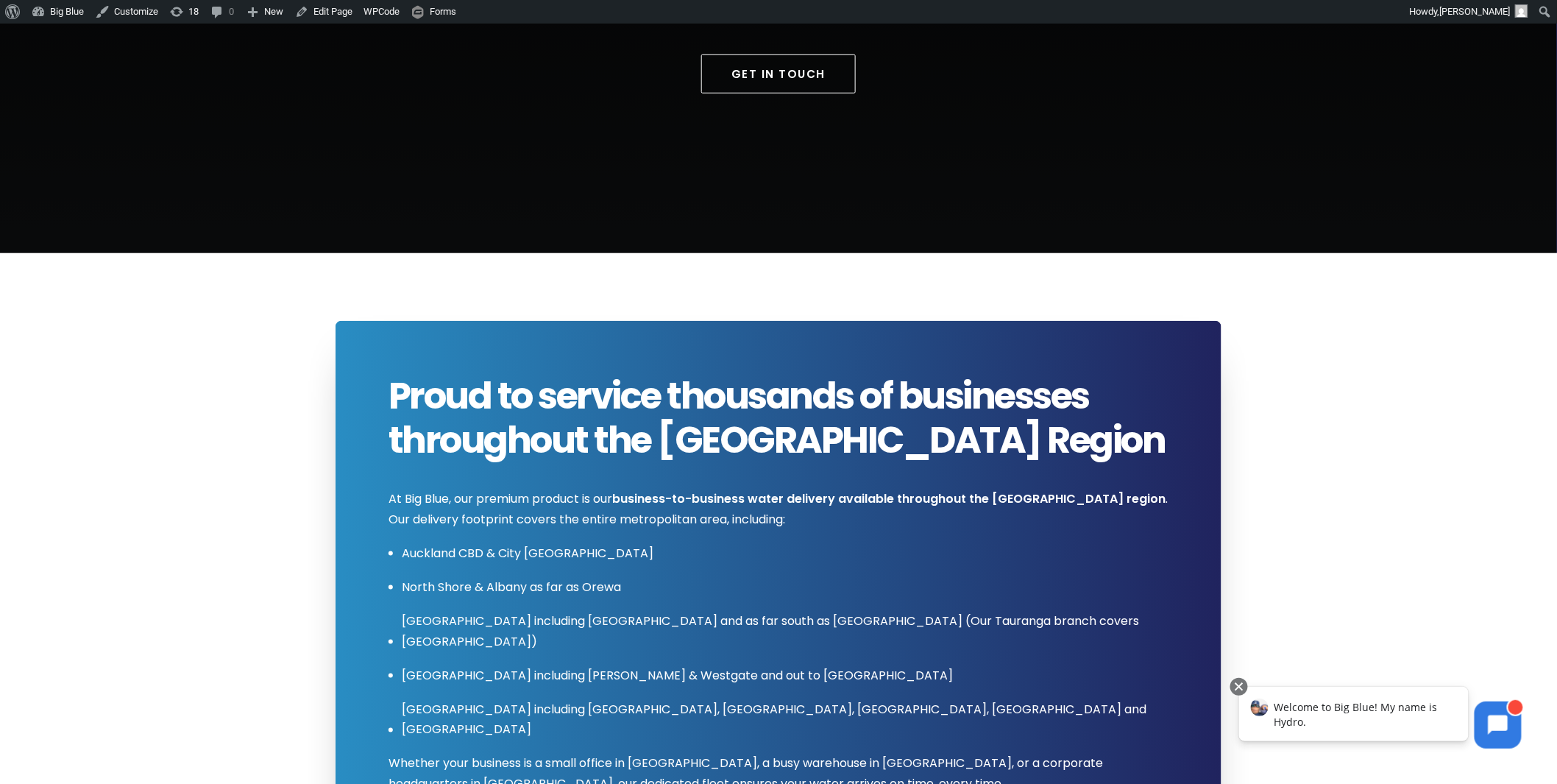
scroll to position [0, 0]
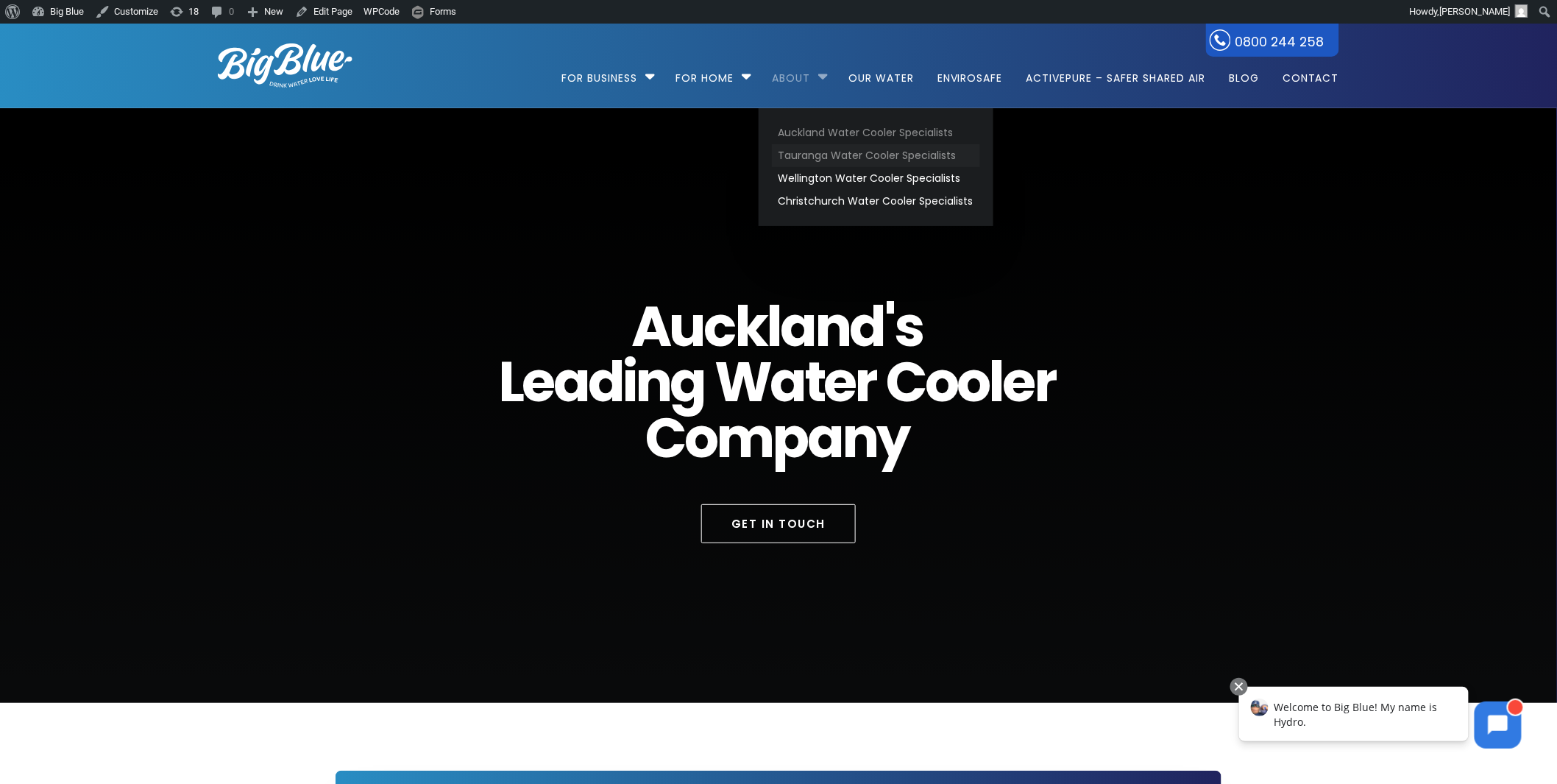
click at [823, 150] on link "Tauranga Water Cooler Specialists" at bounding box center [876, 155] width 209 height 23
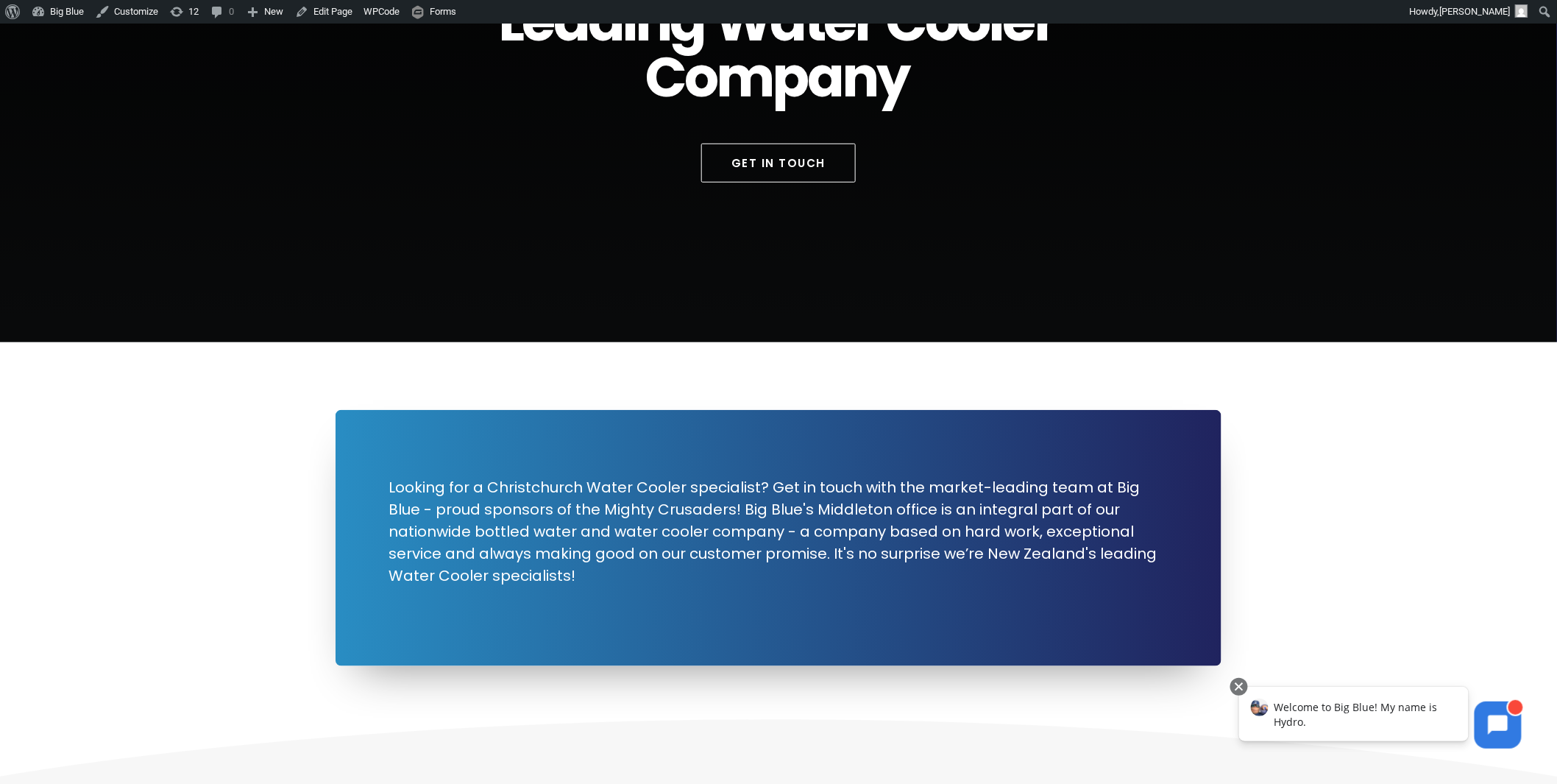
scroll to position [306, 0]
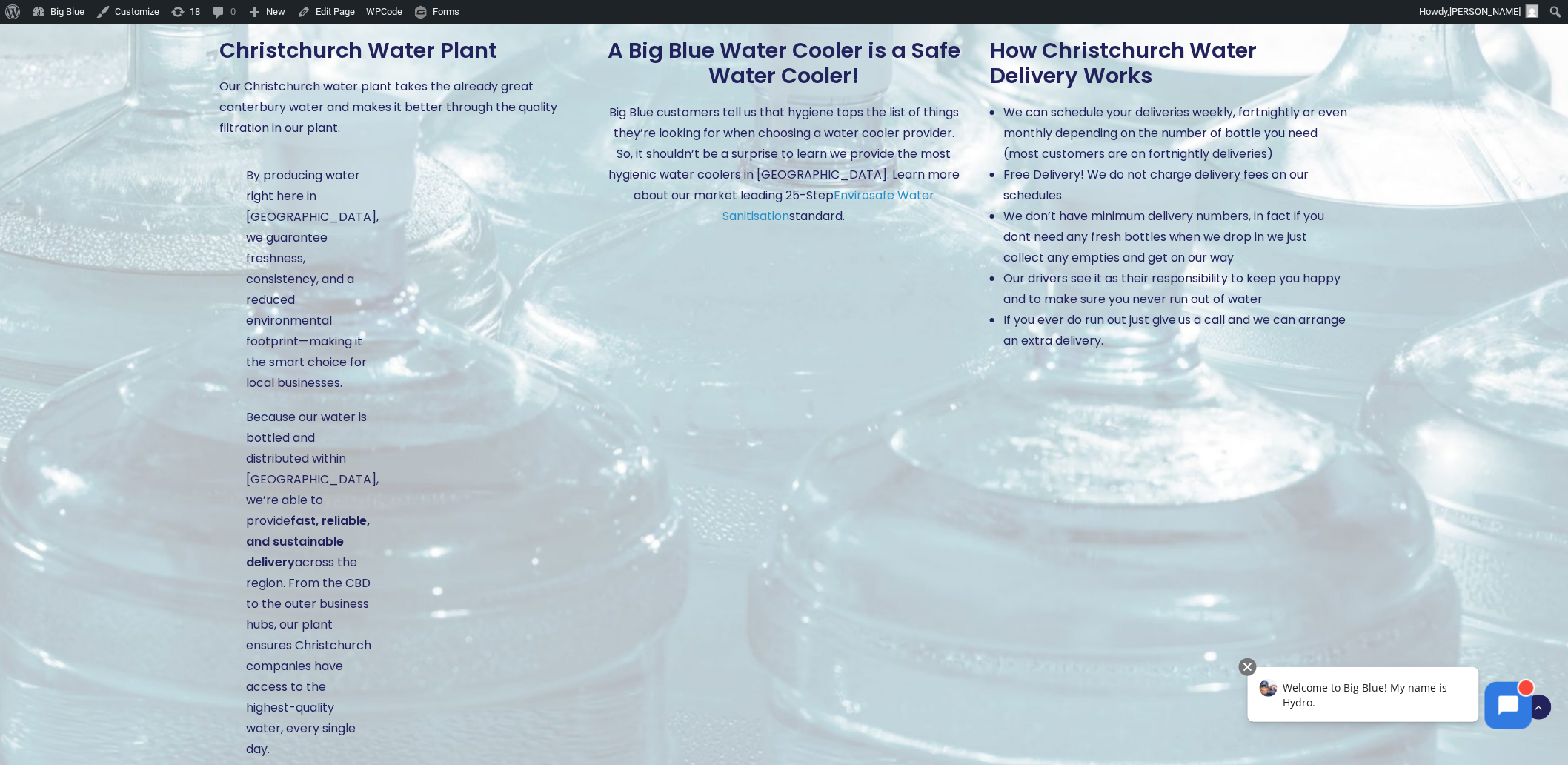
scroll to position [1956, 0]
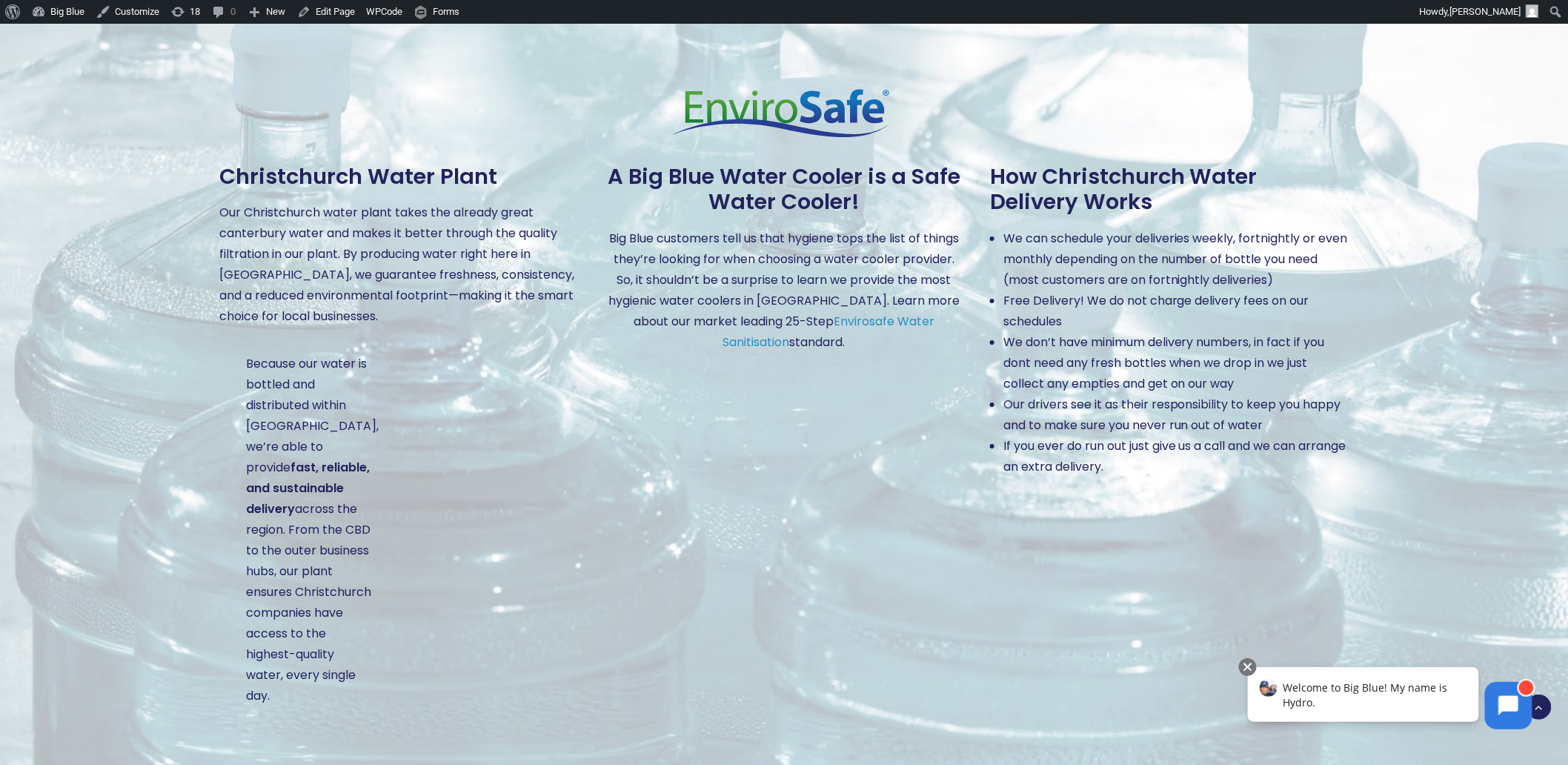
scroll to position [1895, 0]
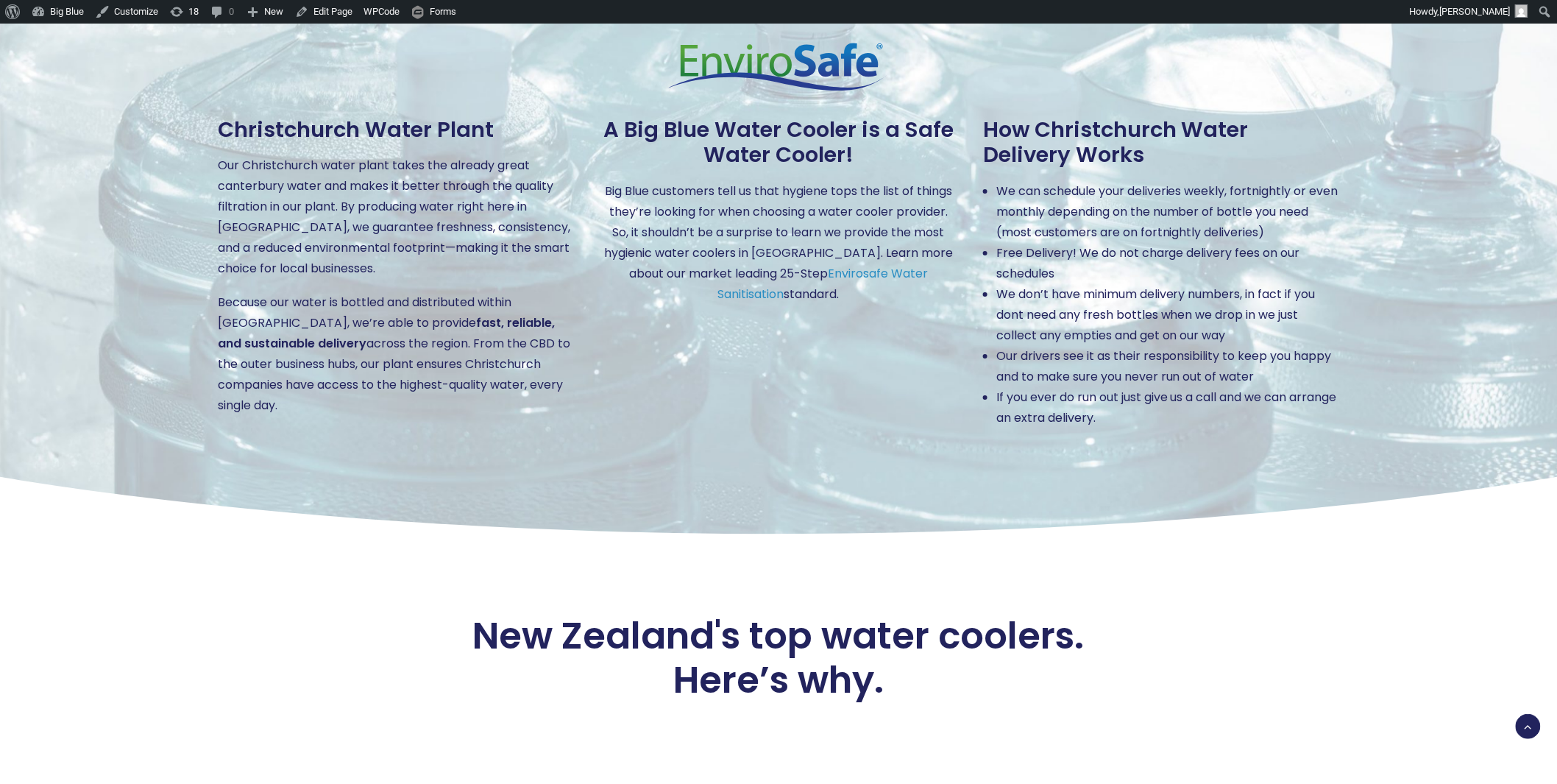
scroll to position [1918, 0]
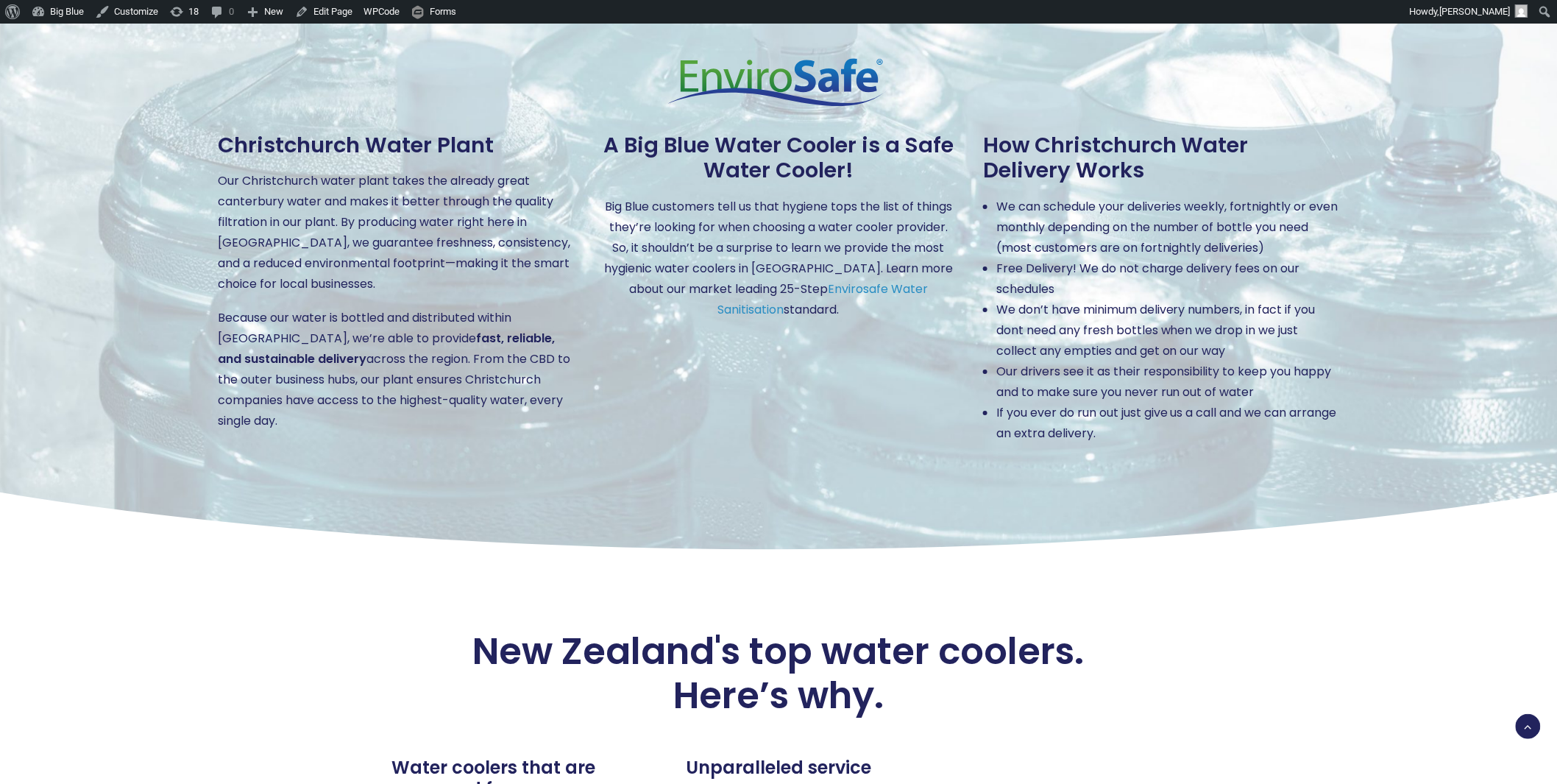
click at [245, 171] on p "Our Christchurch water plant takes the already great canterbury water and makes…" at bounding box center [396, 233] width 356 height 124
drag, startPoint x: 221, startPoint y: 103, endPoint x: 300, endPoint y: 378, distance: 286.1
click at [300, 378] on div "[GEOGRAPHIC_DATA] Our Christchurch water plant takes the already great canterbu…" at bounding box center [396, 282] width 356 height 299
copy div "[GEOGRAPHIC_DATA] Our Christchurch water plant takes the already great canterbu…"
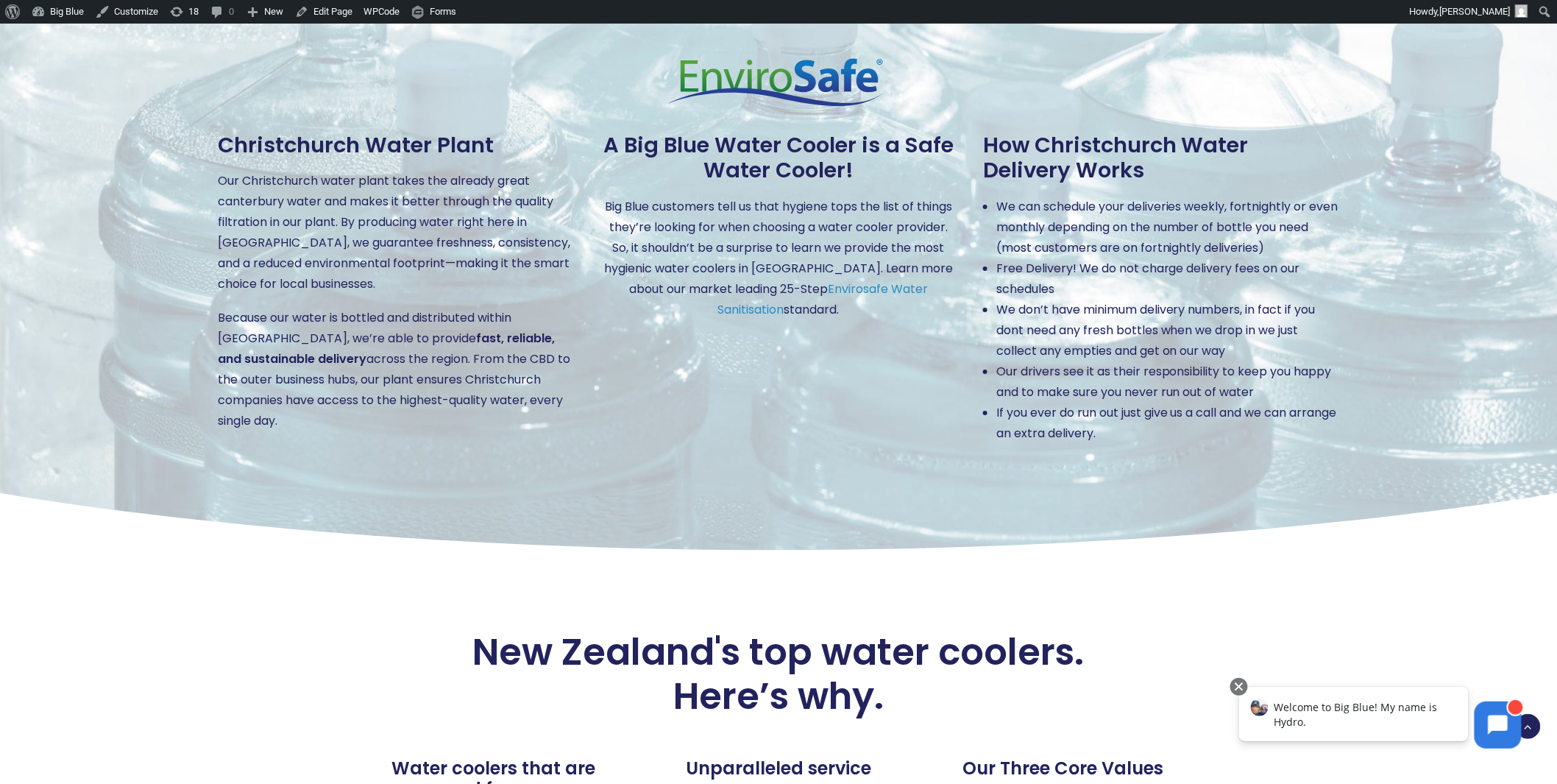
click at [1127, 152] on div "How Christchurch Water Delivery Works We can schedule your deliveries weekly, f…" at bounding box center [1161, 288] width 356 height 312
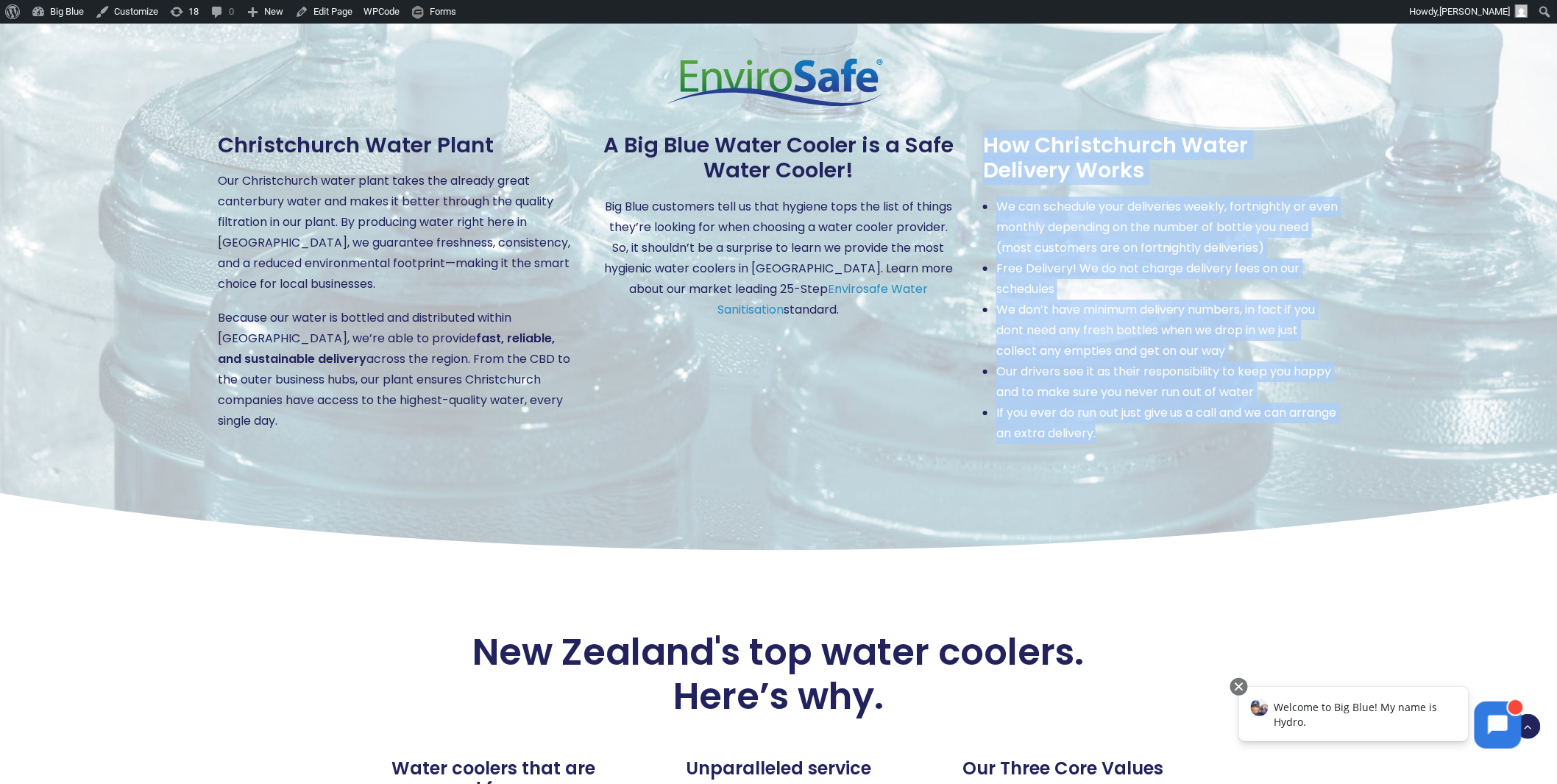
drag, startPoint x: 983, startPoint y: 98, endPoint x: 1172, endPoint y: 403, distance: 358.8
click at [1172, 403] on div "[GEOGRAPHIC_DATA] Our Christchurch water plant takes the already great canterbu…" at bounding box center [778, 251] width 1175 height 599
copy div "How Christchurch Water Delivery Works We can schedule your deliveries weekly, f…"
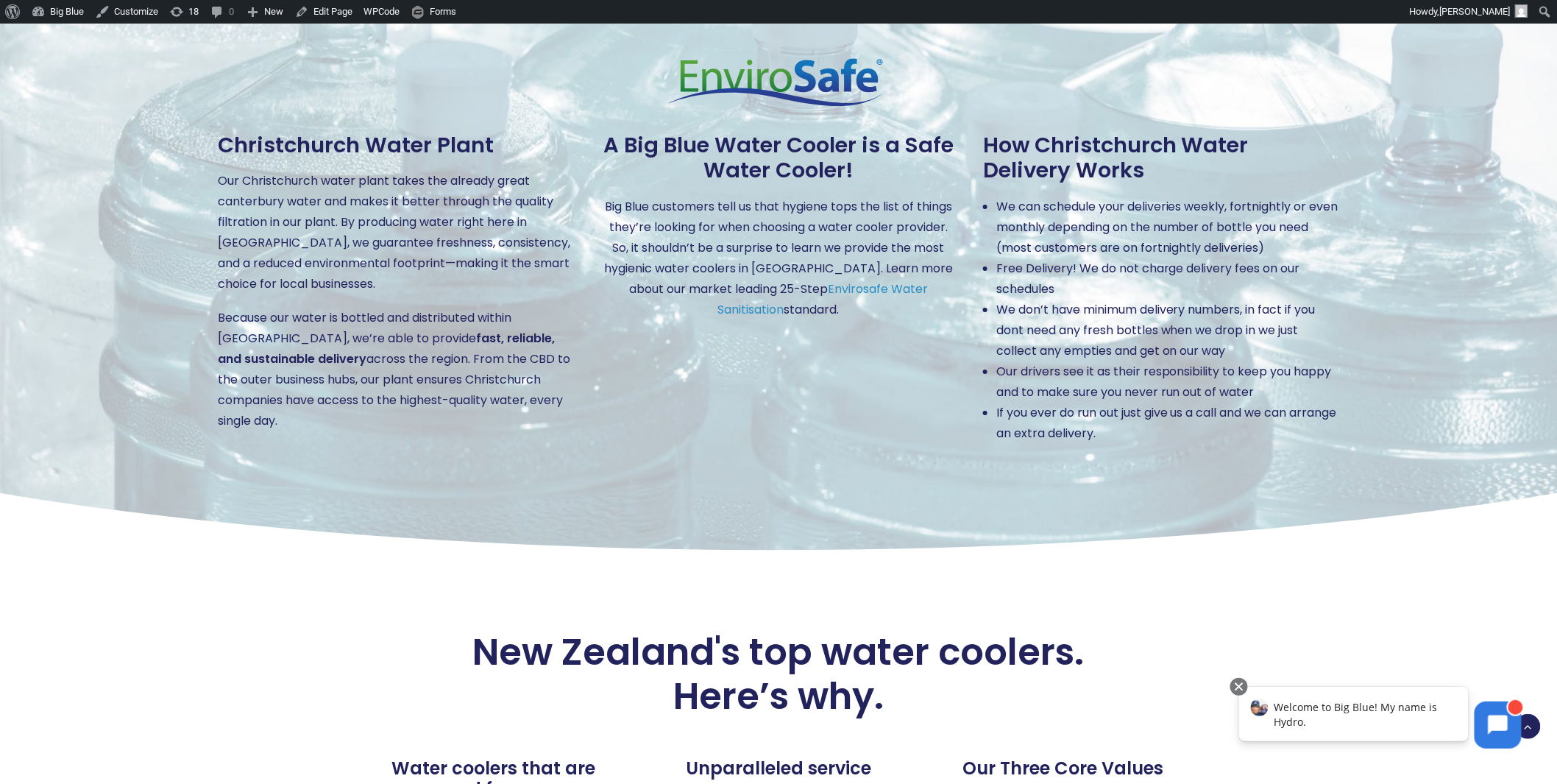
click at [773, 320] on div at bounding box center [778, 332] width 356 height 26
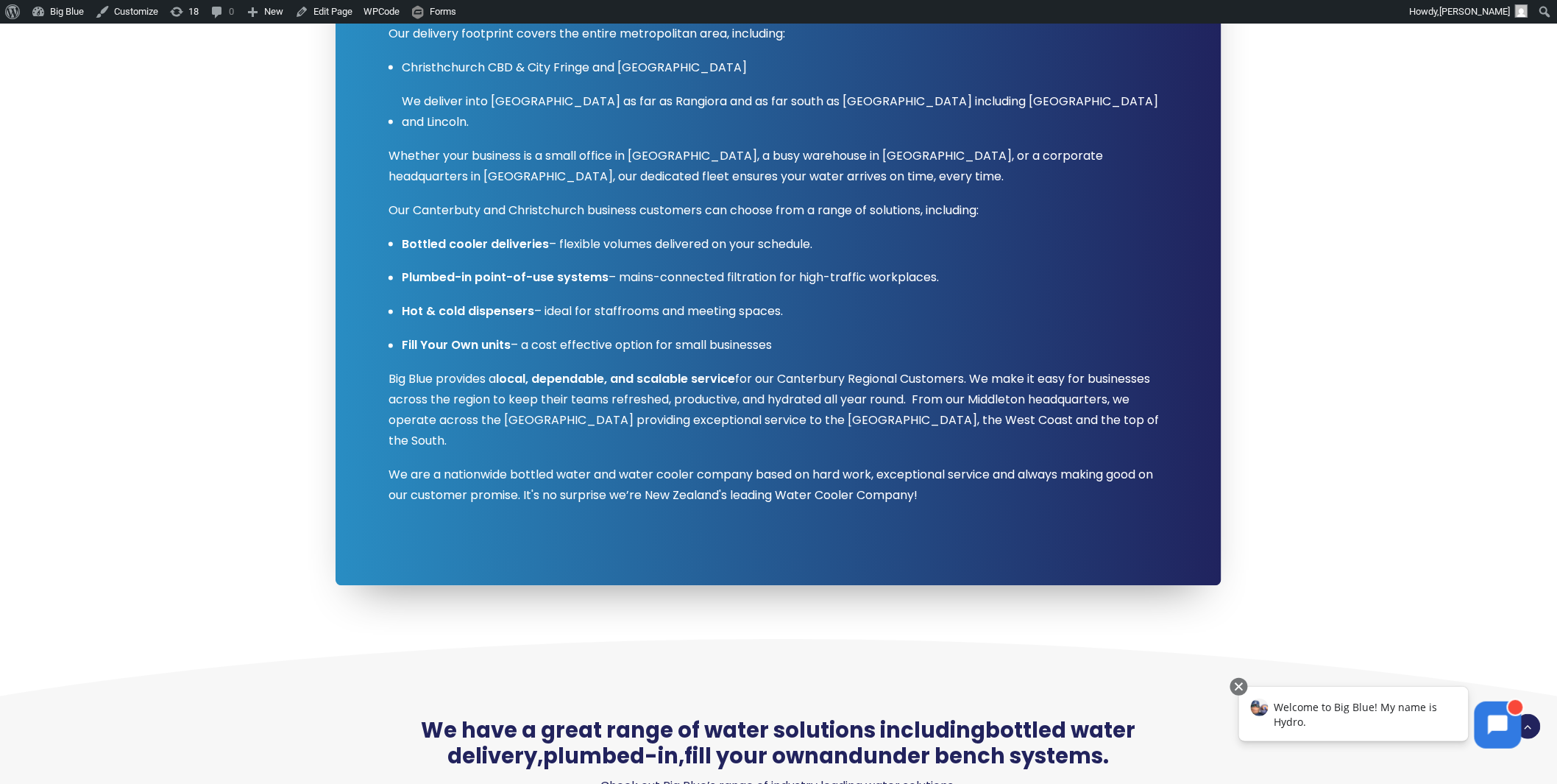
scroll to position [736, 0]
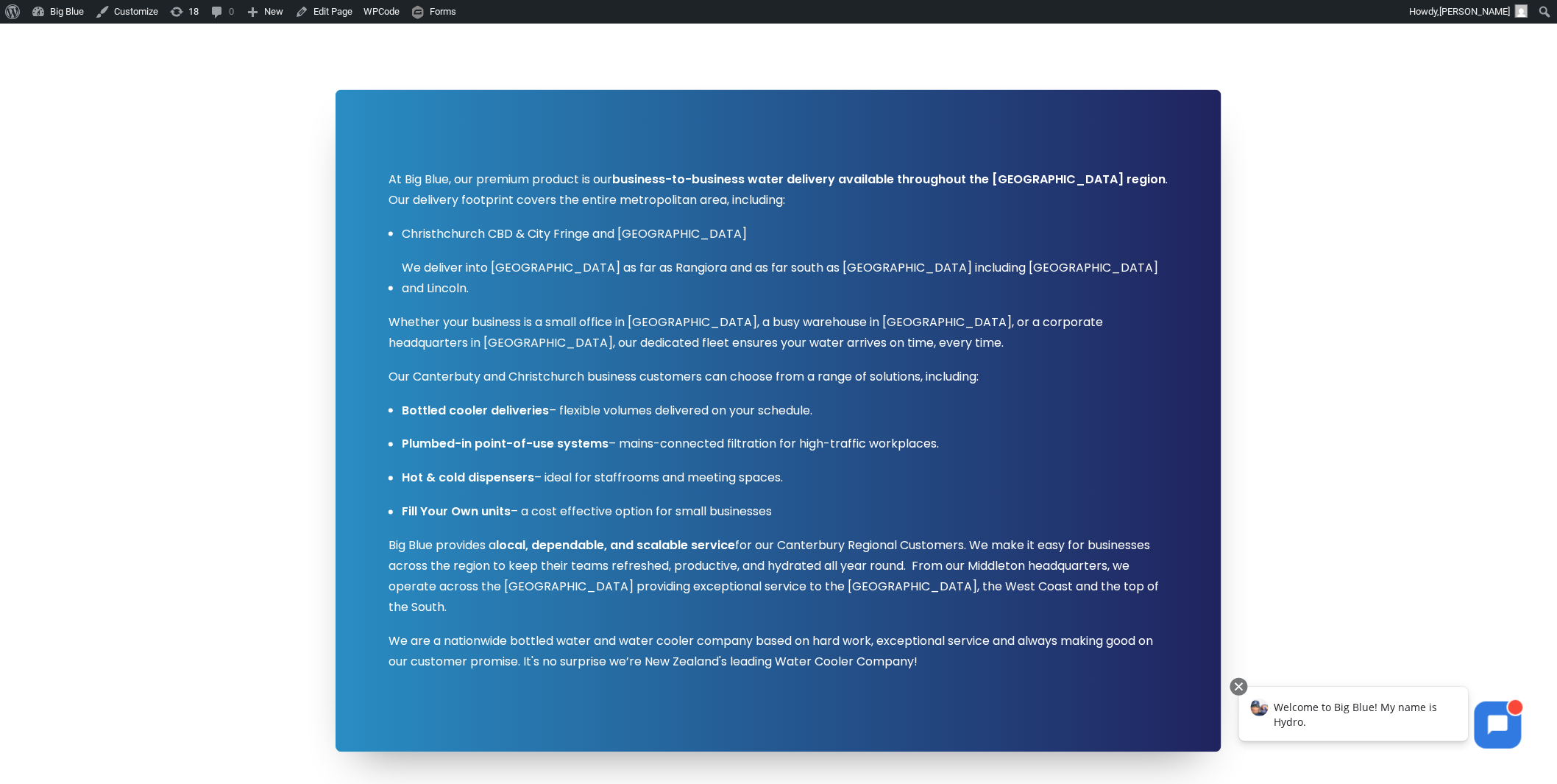
click at [573, 258] on p "We deliver into [GEOGRAPHIC_DATA] as far as Rangiora and as far south as [GEOGR…" at bounding box center [785, 278] width 767 height 42
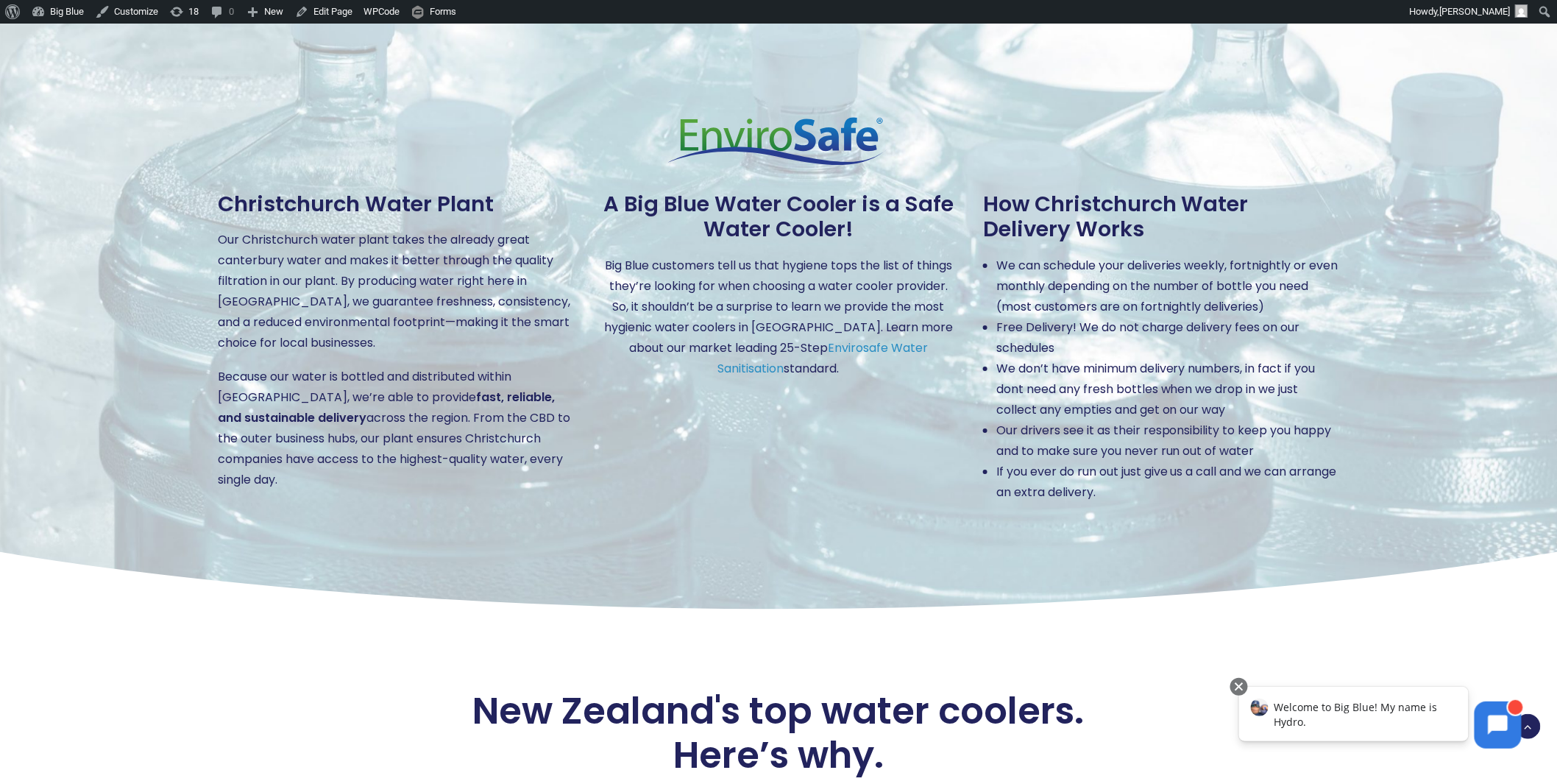
scroll to position [1860, 0]
drag, startPoint x: 218, startPoint y: 159, endPoint x: 311, endPoint y: 436, distance: 292.2
click at [311, 436] on div "Christchurch Water Plant Our Christchurch water plant takes the already great c…" at bounding box center [396, 340] width 356 height 299
copy div "Christchurch Water Plant Our Christchurch water plant takes the already great c…"
click at [1078, 190] on h2 "How Christchurch Water Delivery Works" at bounding box center [1161, 215] width 356 height 51
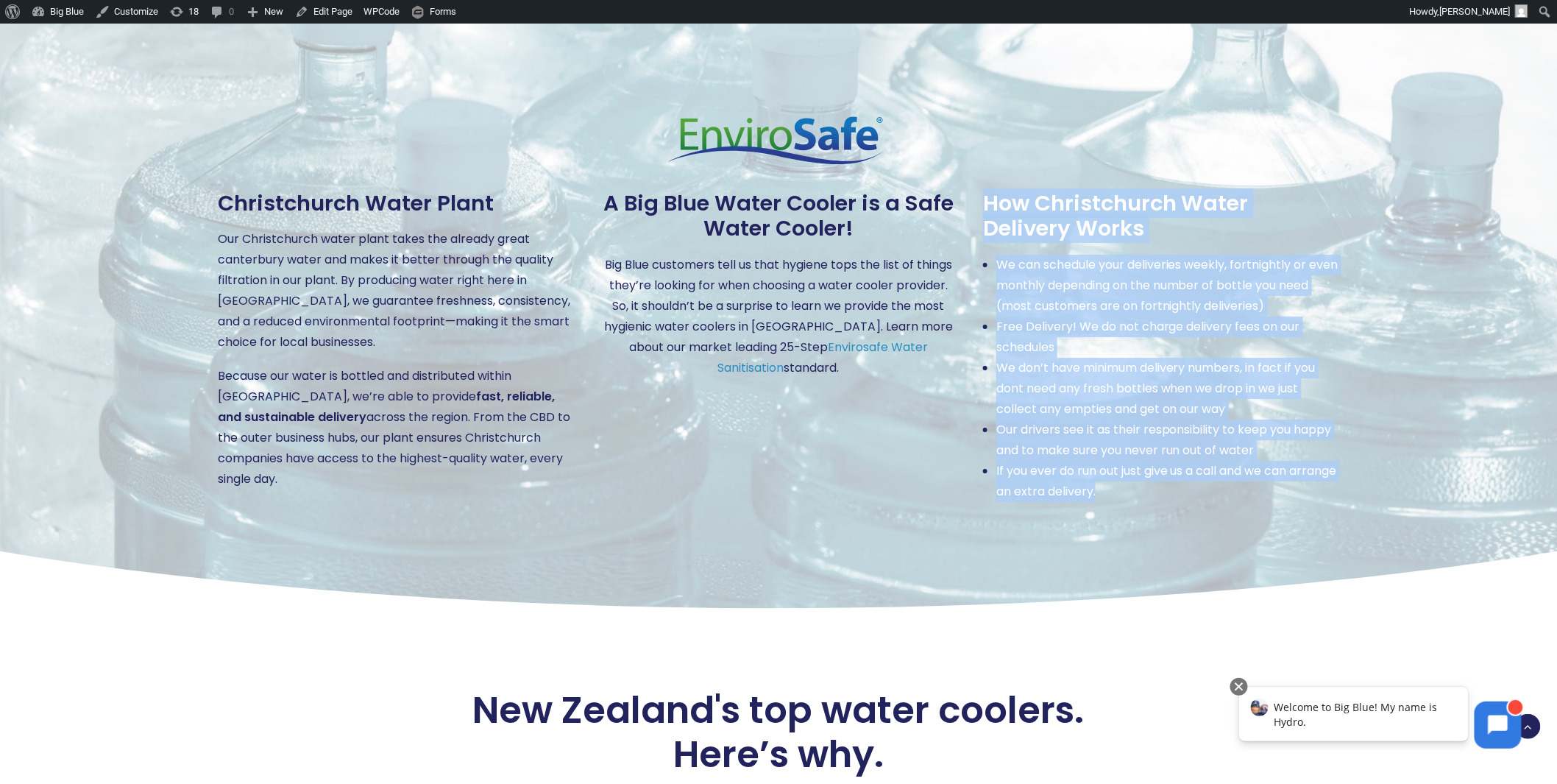
drag, startPoint x: 991, startPoint y: 168, endPoint x: 1172, endPoint y: 459, distance: 342.7
click at [1172, 459] on div "How Christchurch Water Delivery Works We can schedule your deliveries weekly, f…" at bounding box center [1161, 346] width 356 height 312
copy div "How Christchurch Water Delivery Works We can schedule your deliveries weekly, f…"
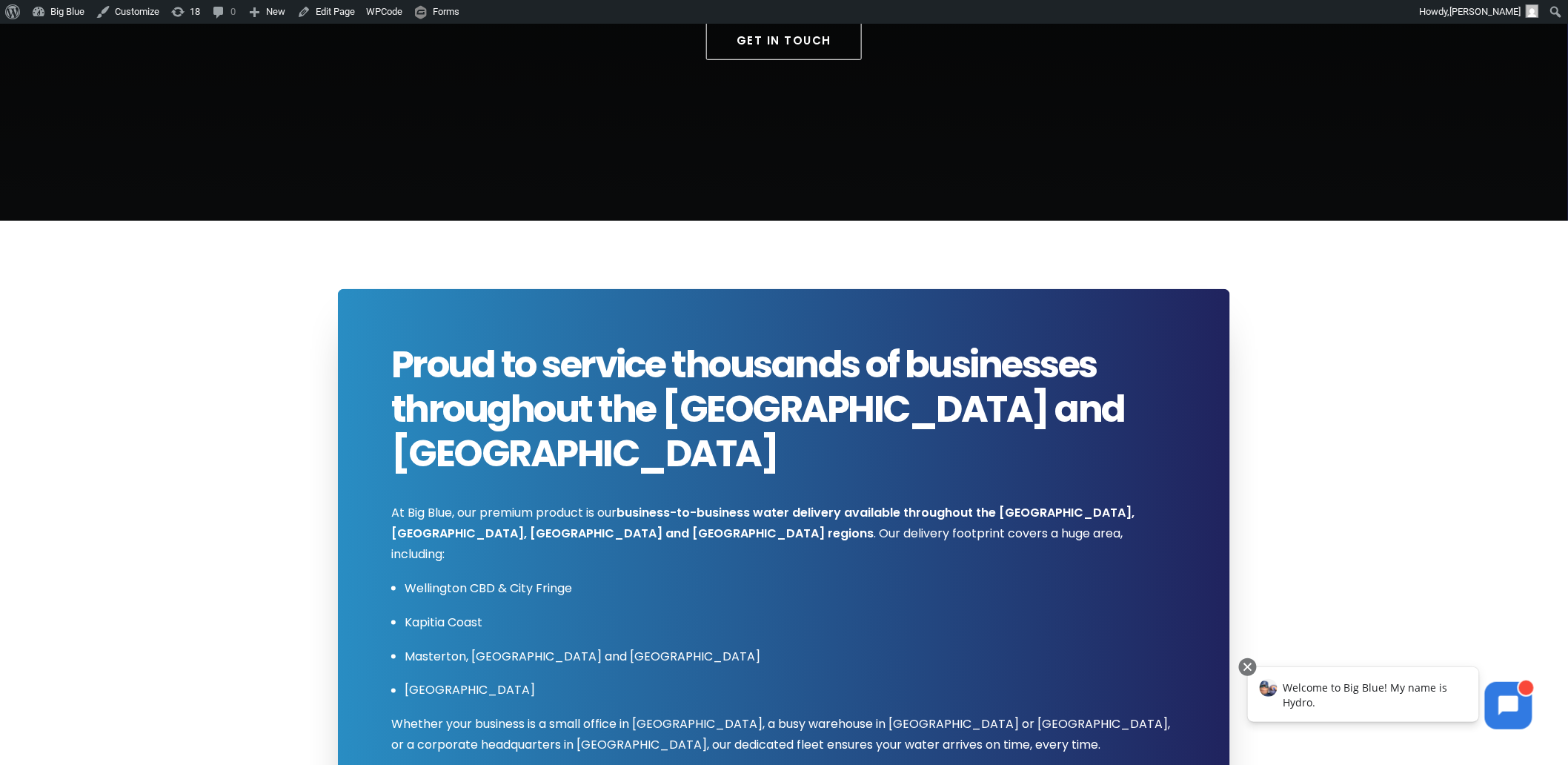
scroll to position [329, 0]
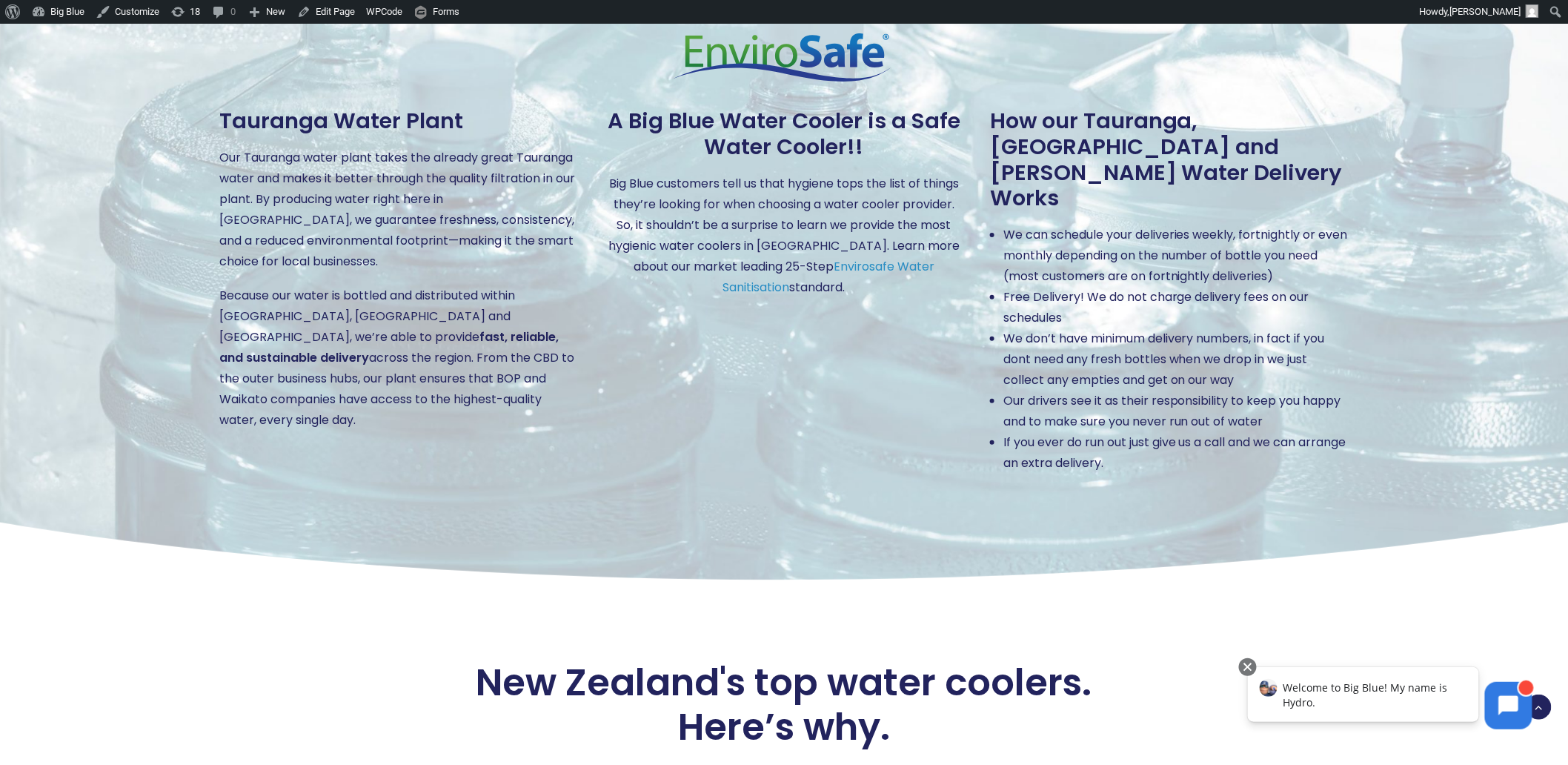
scroll to position [2369, 0]
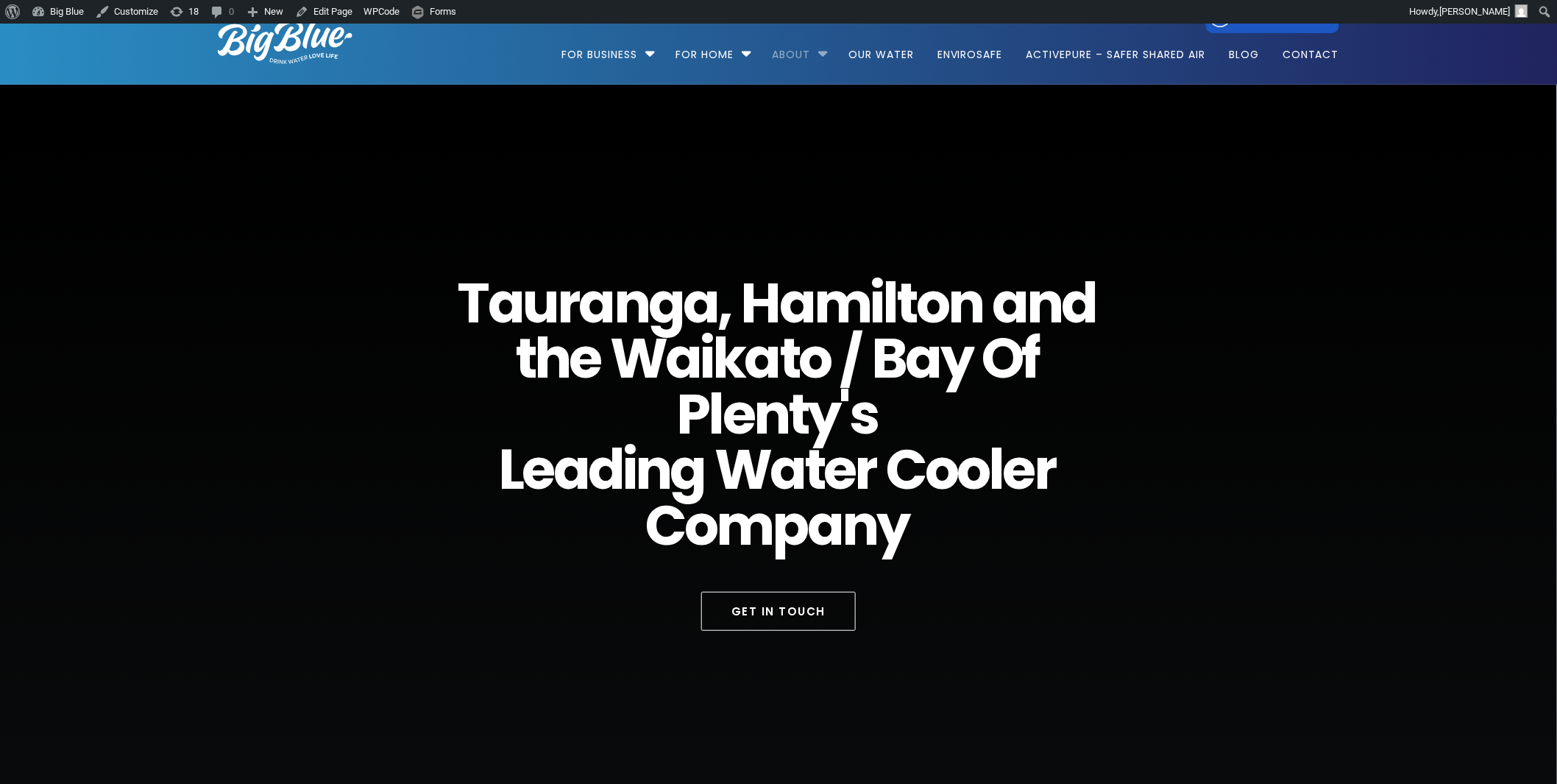
click at [820, 52] on li "About Auckland Water Cooler Specialists [GEOGRAPHIC_DATA] Water Cooler Speciali…" at bounding box center [799, 47] width 73 height 84
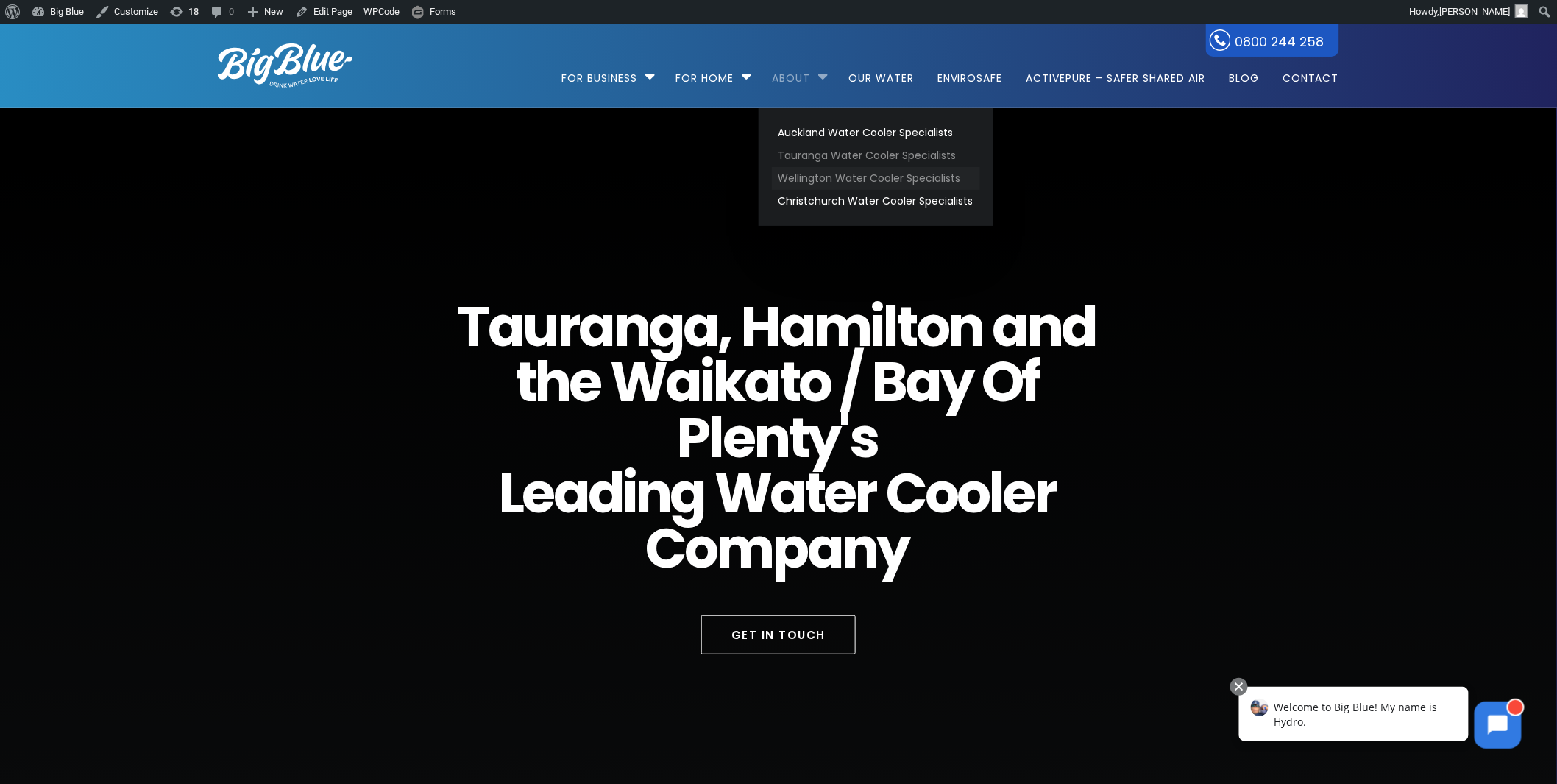
click at [826, 169] on link "Wellington Water Cooler Specialists" at bounding box center [876, 179] width 209 height 23
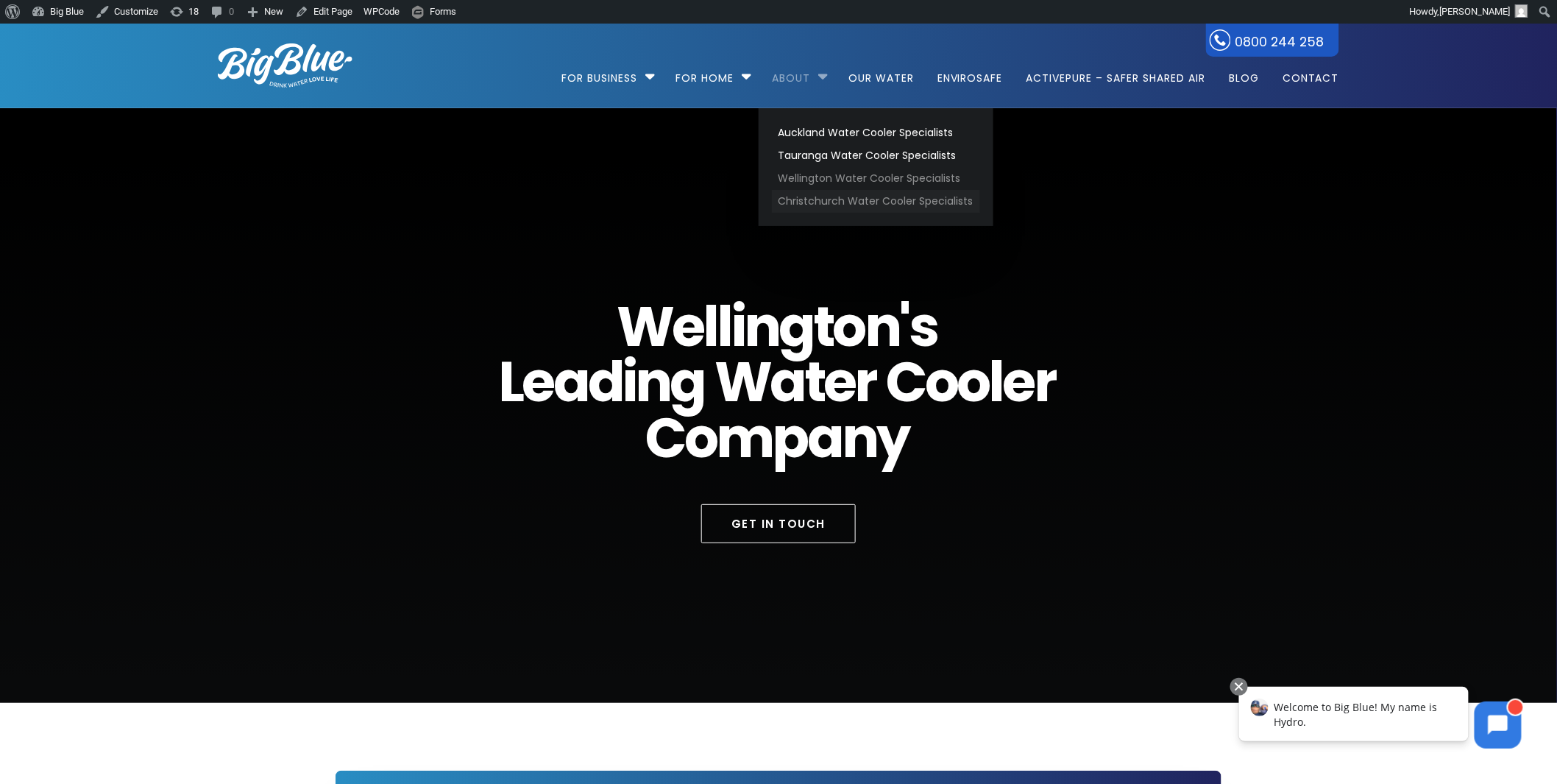
click at [814, 196] on link "Christchurch Water Cooler Specialists" at bounding box center [876, 202] width 209 height 23
